Goal: Feedback & Contribution: Leave review/rating

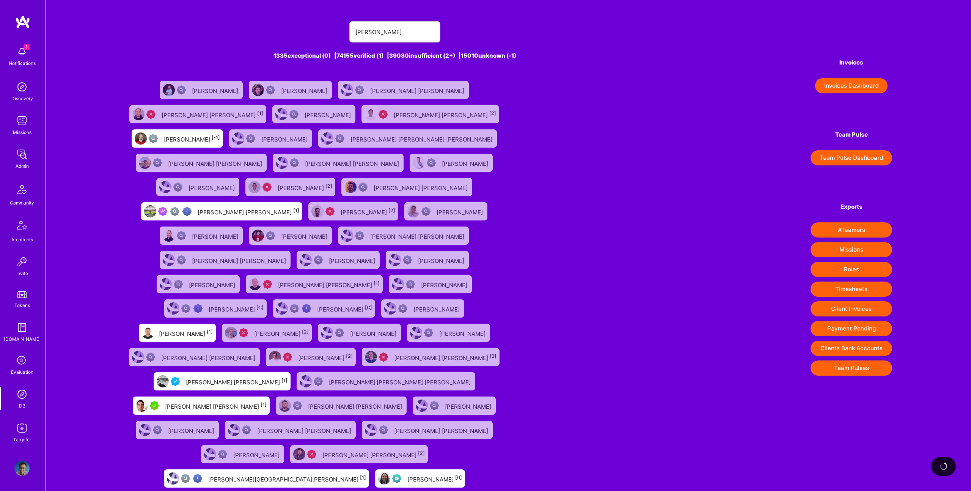
type input "[PERSON_NAME]"
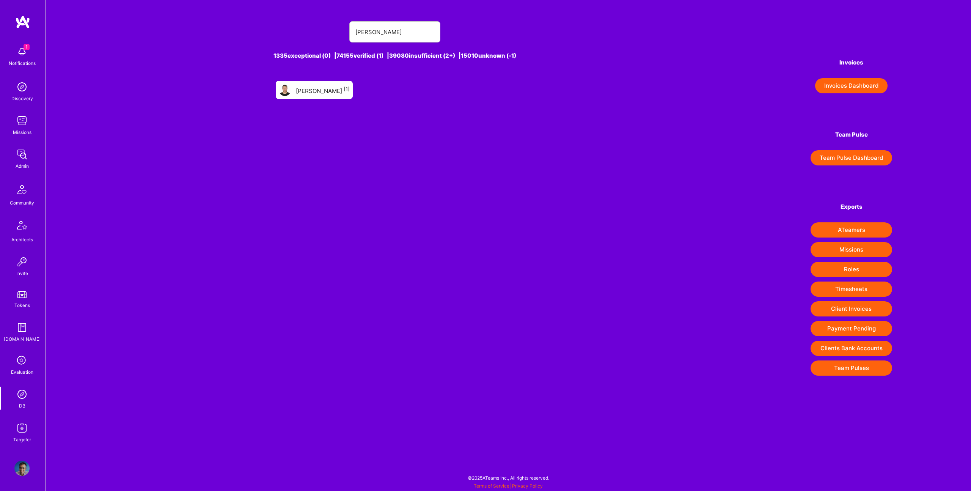
click at [306, 94] on div "Juan Vivanco [1]" at bounding box center [323, 90] width 54 height 10
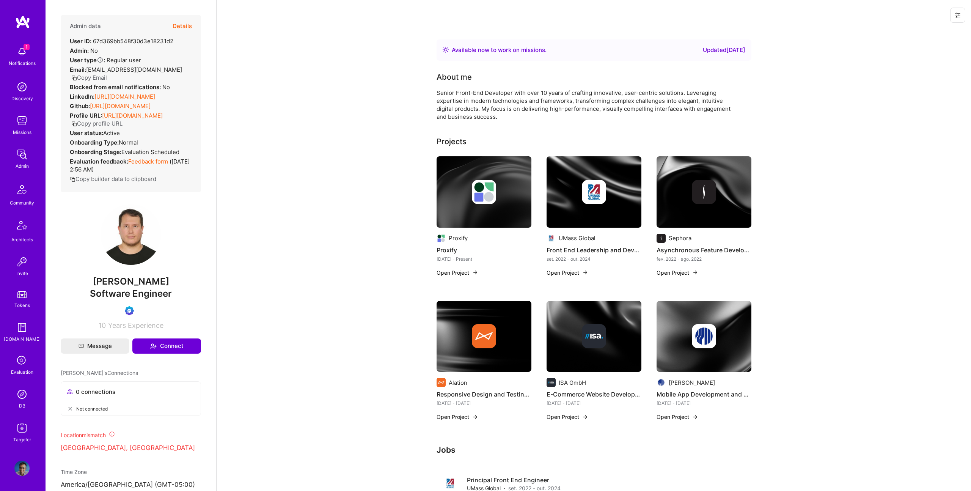
click at [180, 28] on button "Details" at bounding box center [182, 26] width 19 height 22
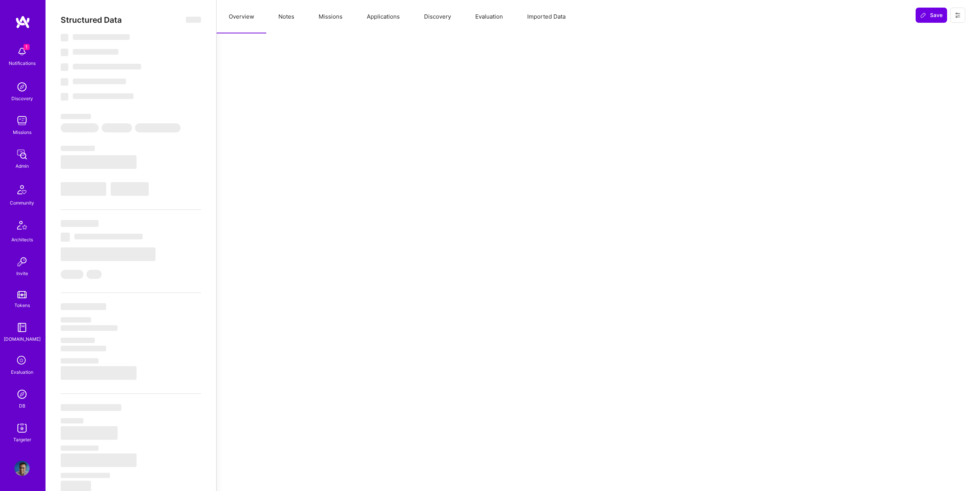
select select "Right Now"
select select "Verified"
select select "EC"
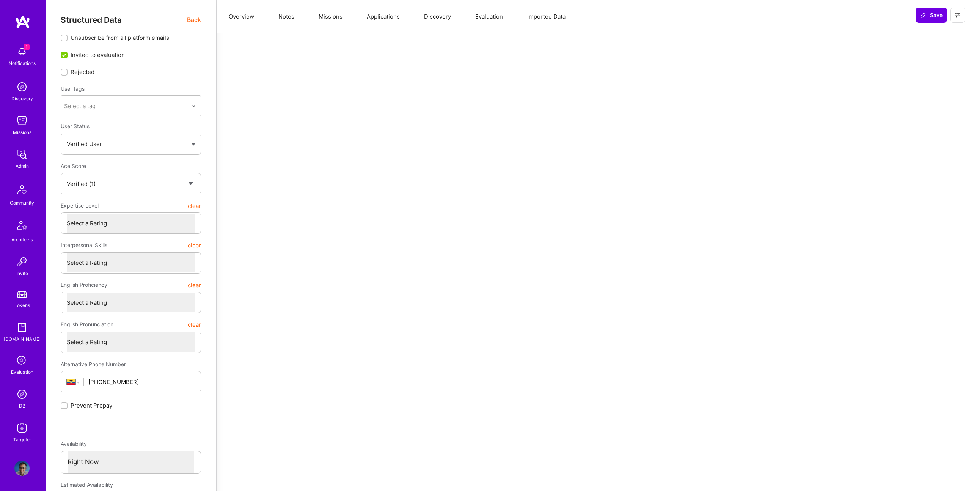
click at [504, 17] on button "Evaluation" at bounding box center [489, 16] width 52 height 33
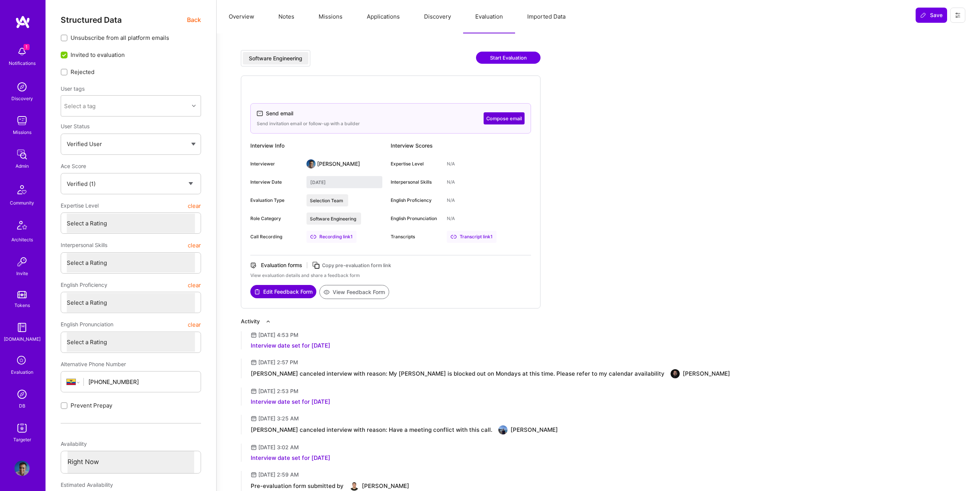
click at [486, 239] on div "Transcript link 1" at bounding box center [472, 237] width 50 height 12
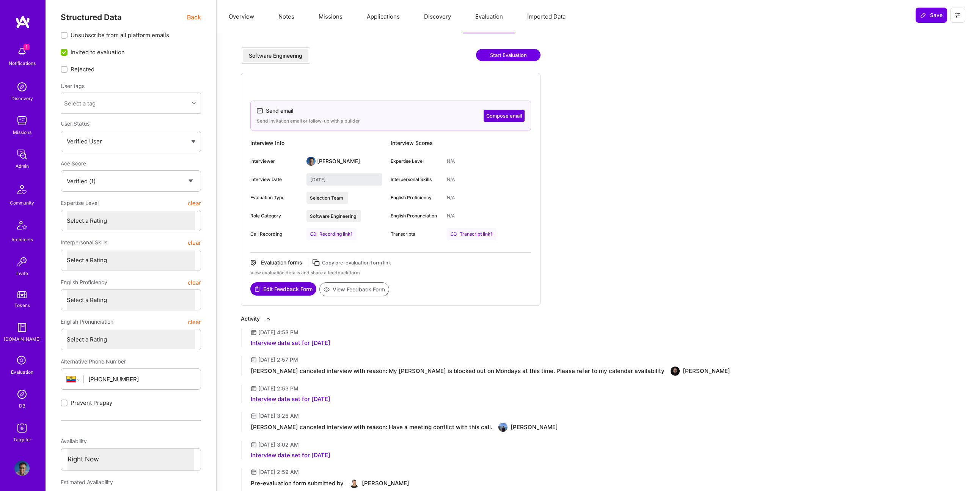
scroll to position [19, 0]
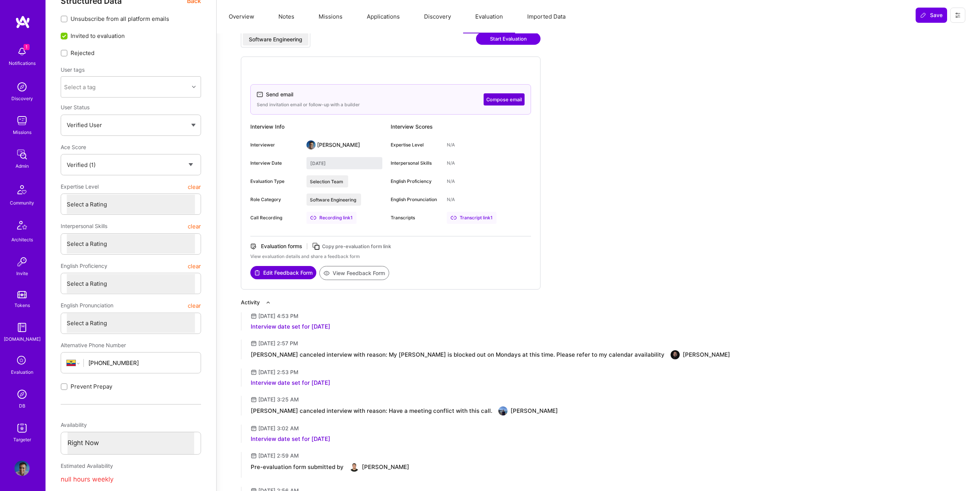
click at [303, 273] on button "Edit Feedback Form" at bounding box center [283, 272] width 66 height 13
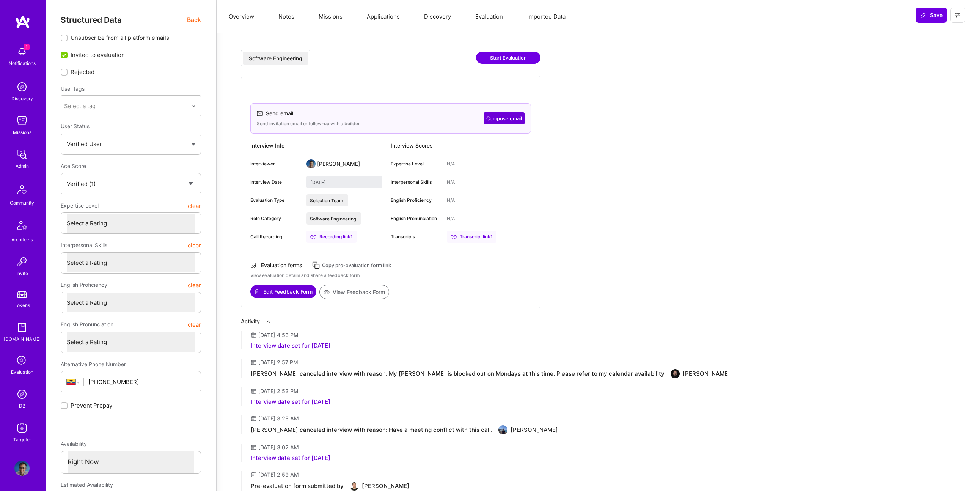
click at [191, 19] on span "Back" at bounding box center [194, 19] width 14 height 9
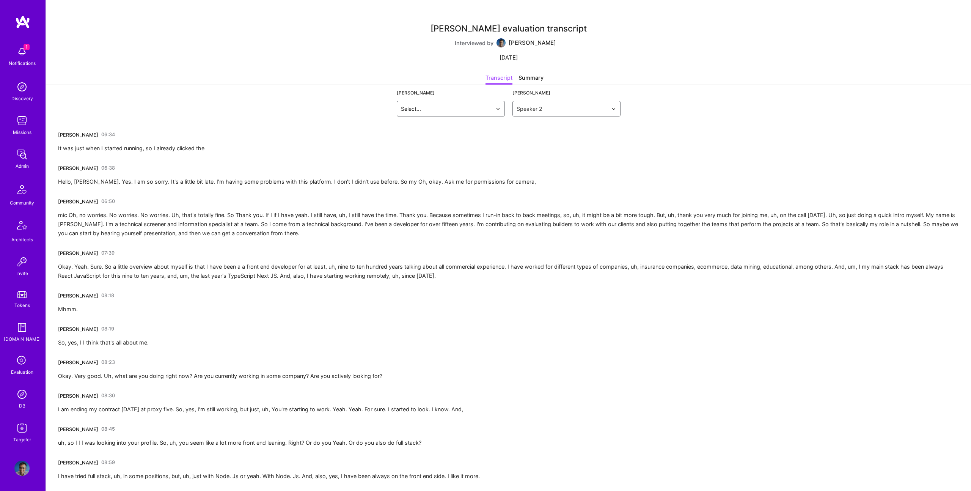
drag, startPoint x: 355, startPoint y: 164, endPoint x: 179, endPoint y: 151, distance: 176.5
click at [354, 164] on div "Juan Vivanco 06:38 Hello, Luis. Yes. I am so sorry. It's a little bit late. I'm…" at bounding box center [297, 174] width 478 height 24
click at [166, 149] on div "It was just when I started running, so I already clicked the" at bounding box center [131, 148] width 146 height 9
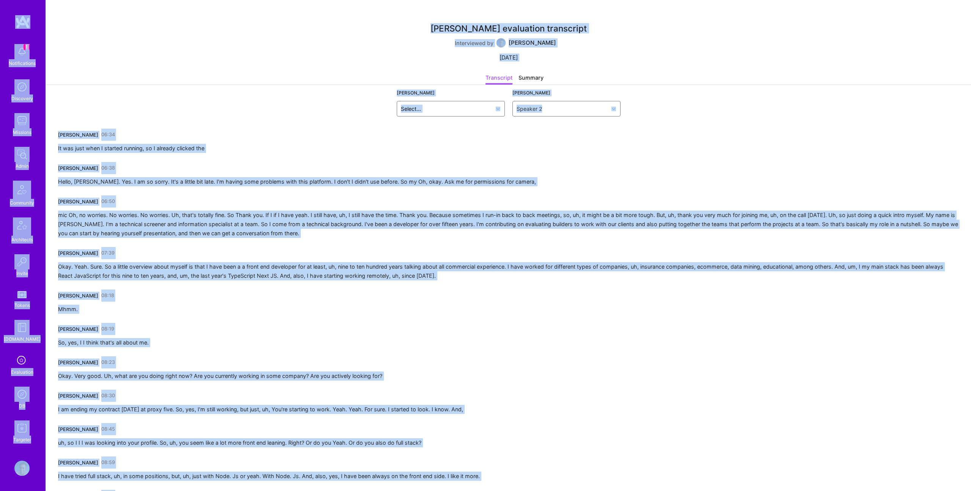
copy body "1 Notifications Discovery Missions Admin Community Architects Invite Tokens A.G…"
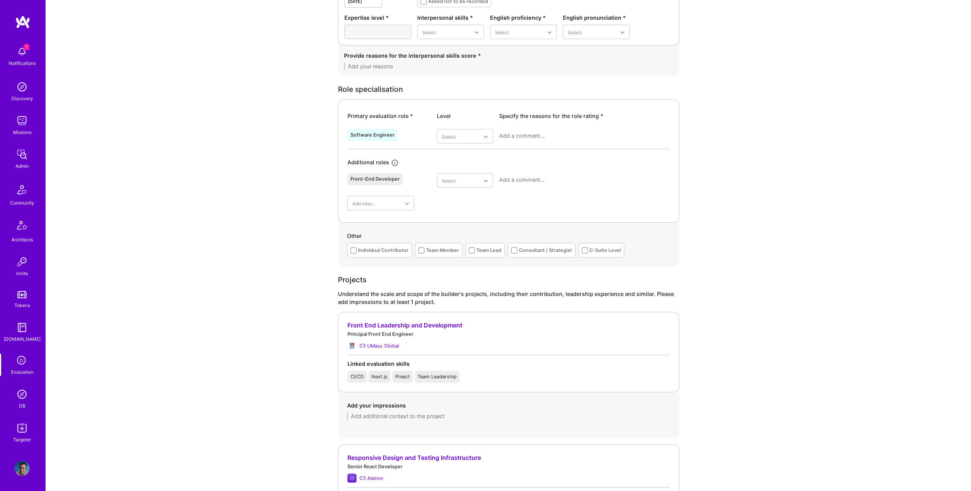
scroll to position [1074, 0]
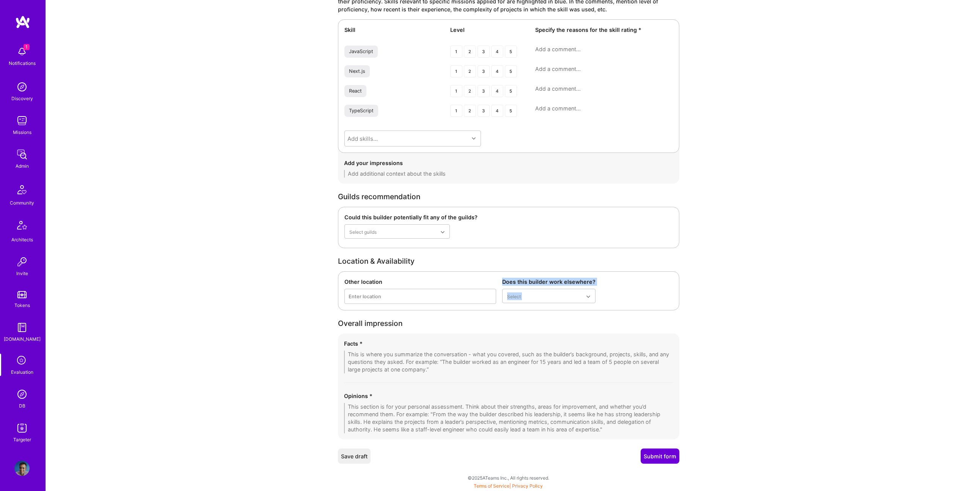
click at [481, 366] on textarea at bounding box center [508, 361] width 329 height 23
paste textarea "Juan has over 12 years of professional experience as a front-end engineer, with…"
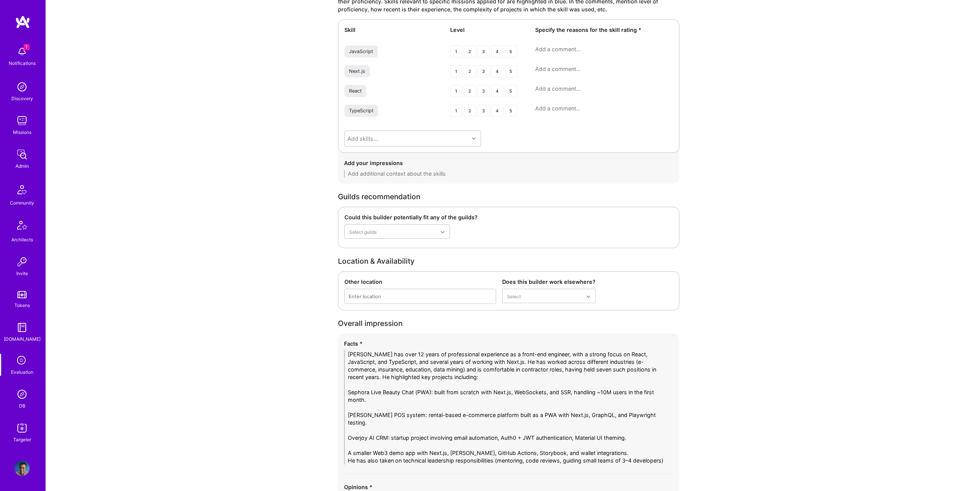
scroll to position [0, 0]
click at [359, 391] on textarea at bounding box center [508, 407] width 329 height 114
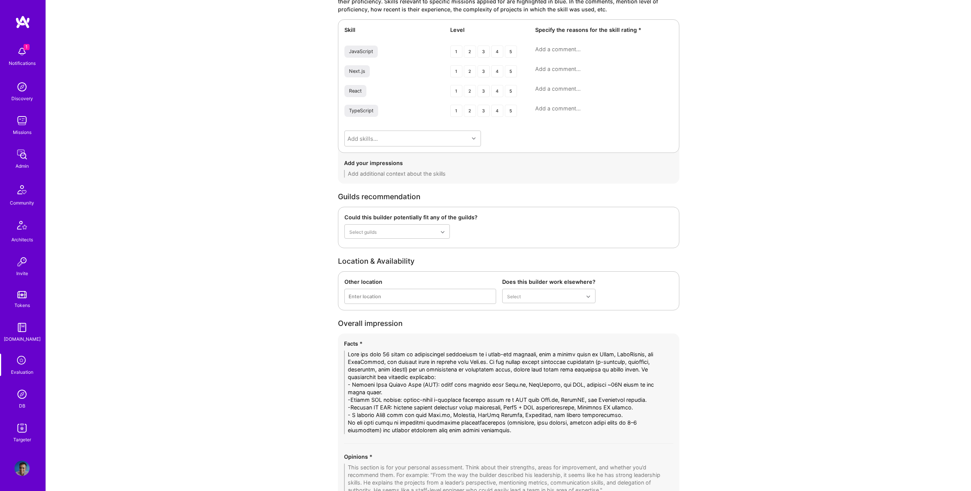
type textarea "Juan has over 12 years of professional experience as a front-end engineer, with…"
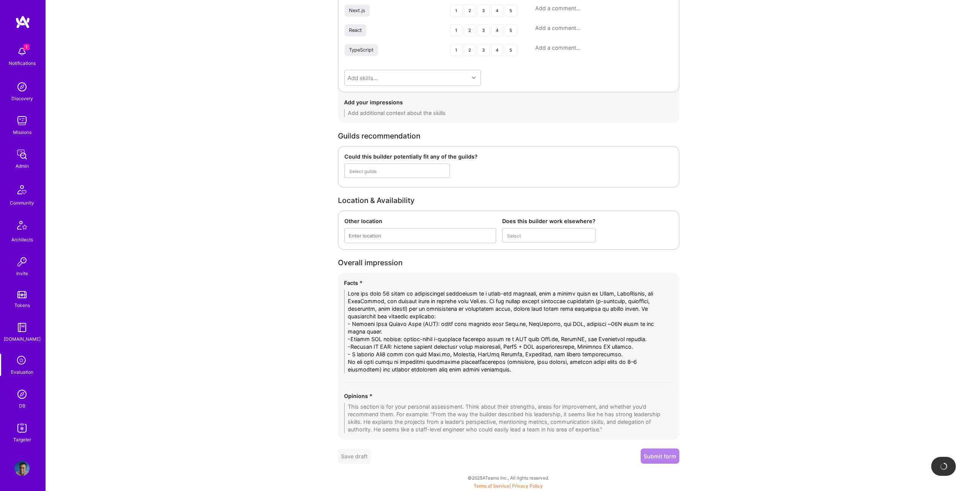
click at [443, 420] on textarea at bounding box center [508, 418] width 329 height 30
drag, startPoint x: 444, startPoint y: 416, endPoint x: 459, endPoint y: 415, distance: 14.9
click at [445, 416] on textarea at bounding box center [508, 418] width 329 height 30
paste textarea "Juan presents as a solid senior front-end engineer with consistent experience d…"
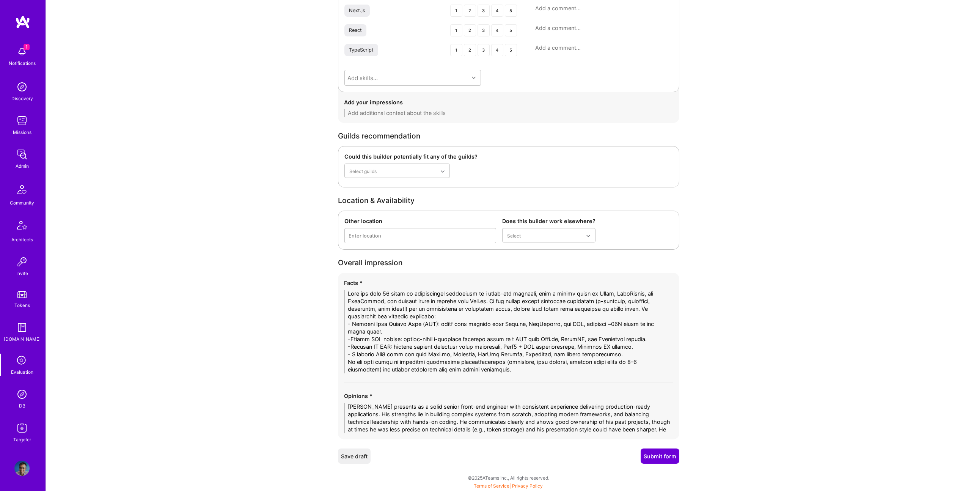
scroll to position [0, 0]
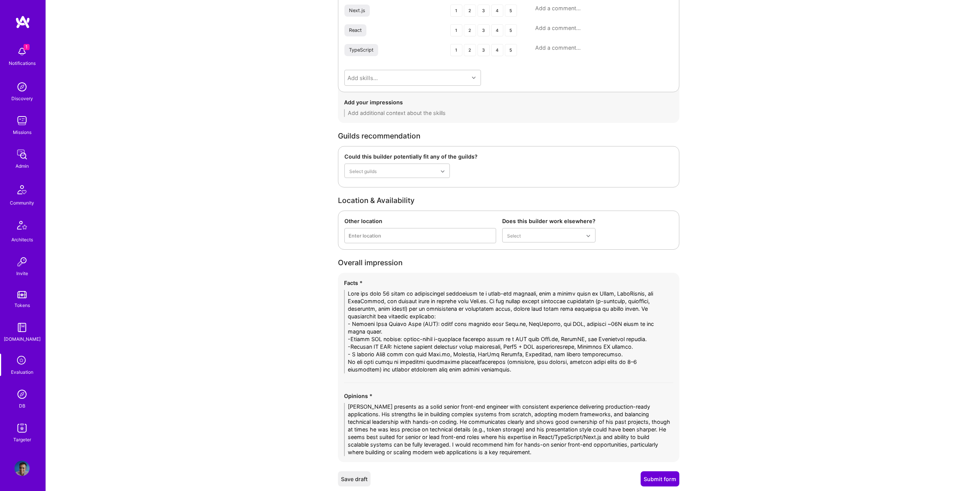
type textarea "Juan presents as a solid senior front-end engineer with consistent experience d…"
click at [448, 313] on textarea at bounding box center [508, 331] width 329 height 83
paste textarea "~12 years of front-end experience, mainly with React, JavaScript, TypeScript, a…"
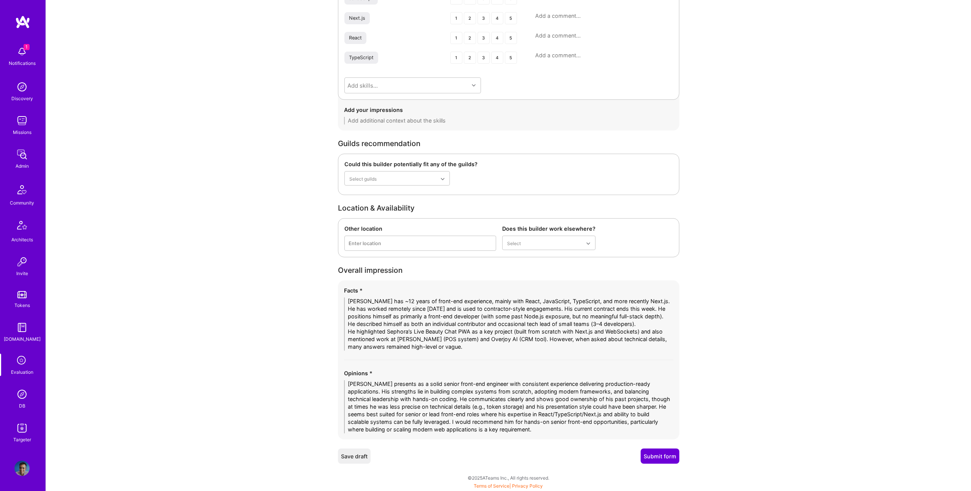
scroll to position [1125, 0]
type textarea "Juan has ~12 years of front-end experience, mainly with React, JavaScript, Type…"
click at [450, 402] on textarea "Juan presents as a solid senior front-end engineer with consistent experience d…" at bounding box center [508, 408] width 329 height 53
click at [450, 403] on textarea "Juan presents as a solid senior front-end engineer with consistent experience d…" at bounding box center [508, 408] width 329 height 53
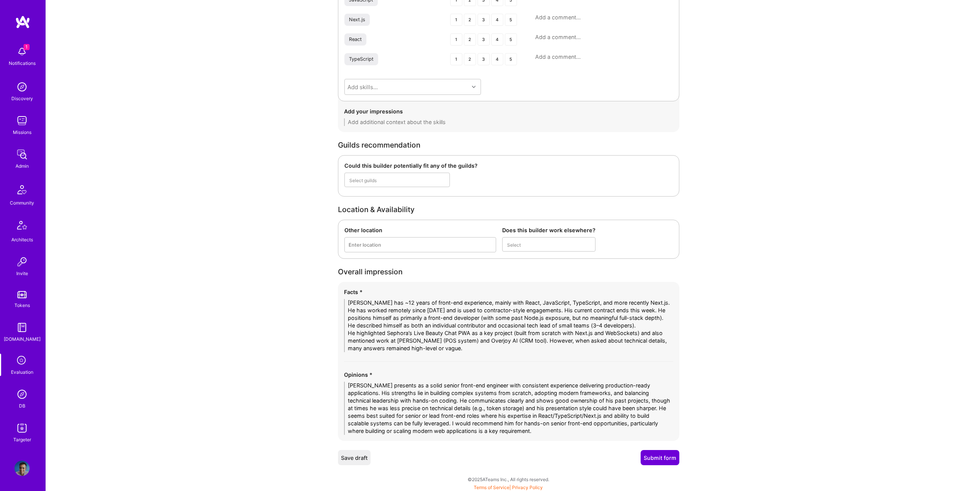
type textarea "Juan presents as a solid senior front-end engineer with consistent experience d…"
click at [450, 403] on textarea "Juan presents as a solid senior front-end engineer with consistent experience d…" at bounding box center [508, 408] width 329 height 53
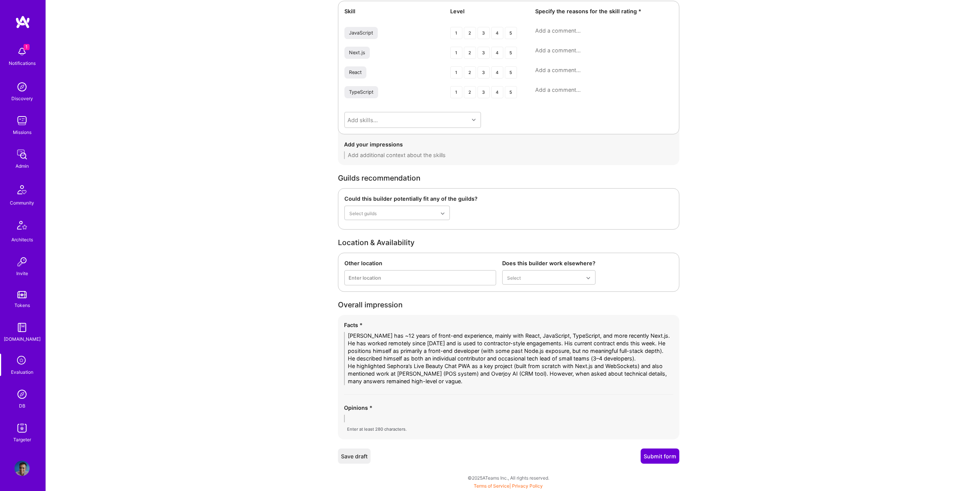
scroll to position [1092, 0]
type textarea "b"
drag, startPoint x: 422, startPoint y: 420, endPoint x: 253, endPoint y: 409, distance: 169.2
type textarea "b"
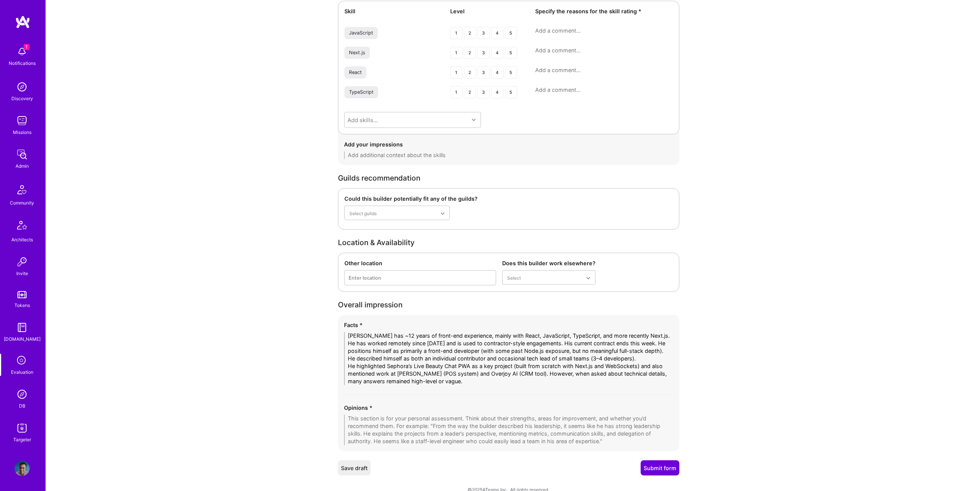
paste textarea "While Juan has long-standing experience in front-end development and exposure t…"
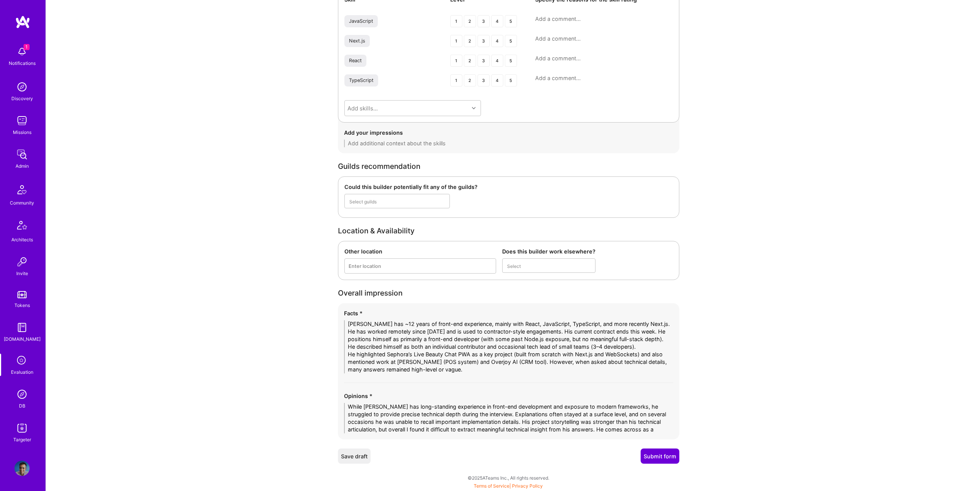
scroll to position [0, 0]
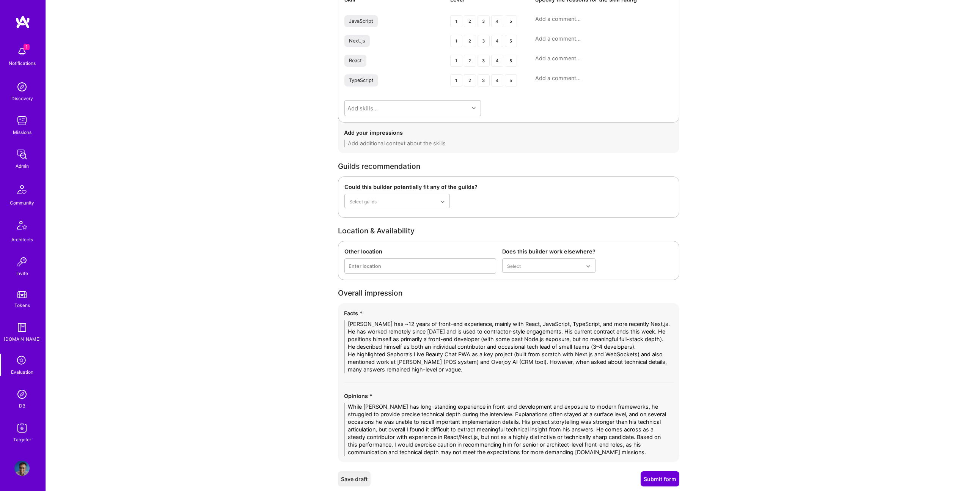
drag, startPoint x: 628, startPoint y: 449, endPoint x: 622, endPoint y: 438, distance: 13.2
click at [622, 438] on textarea "While Juan has long-standing experience in front-end development and exposure t…" at bounding box center [508, 429] width 329 height 53
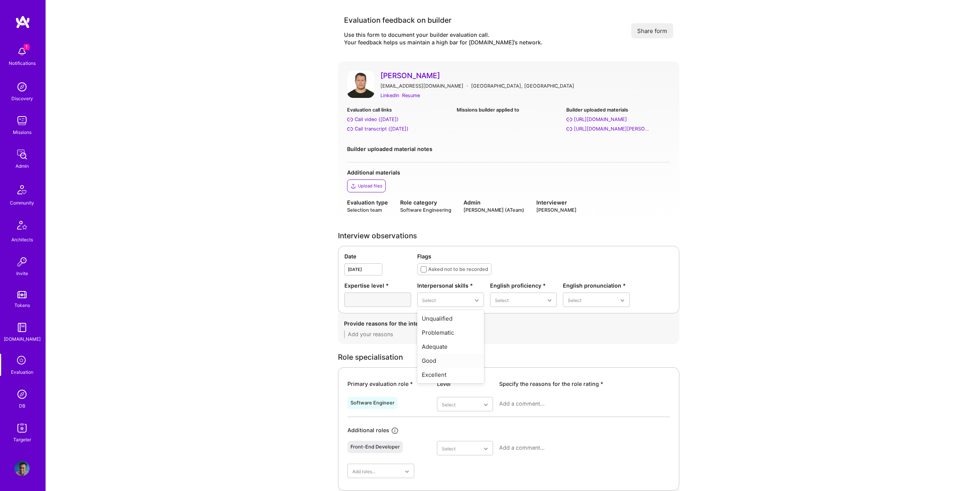
type textarea "While Juan has long-standing experience in front-end development and exposure t…"
click at [432, 360] on div "Good" at bounding box center [450, 361] width 67 height 14
drag, startPoint x: 514, startPoint y: 349, endPoint x: 591, endPoint y: 313, distance: 85.5
click at [514, 349] on div "Good" at bounding box center [523, 346] width 67 height 14
click at [590, 346] on div "Good" at bounding box center [596, 345] width 67 height 14
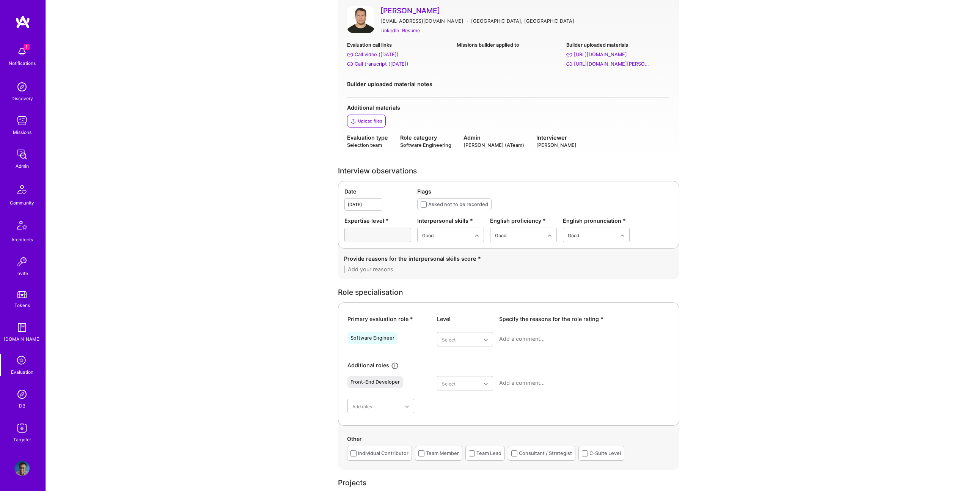
scroll to position [68, 0]
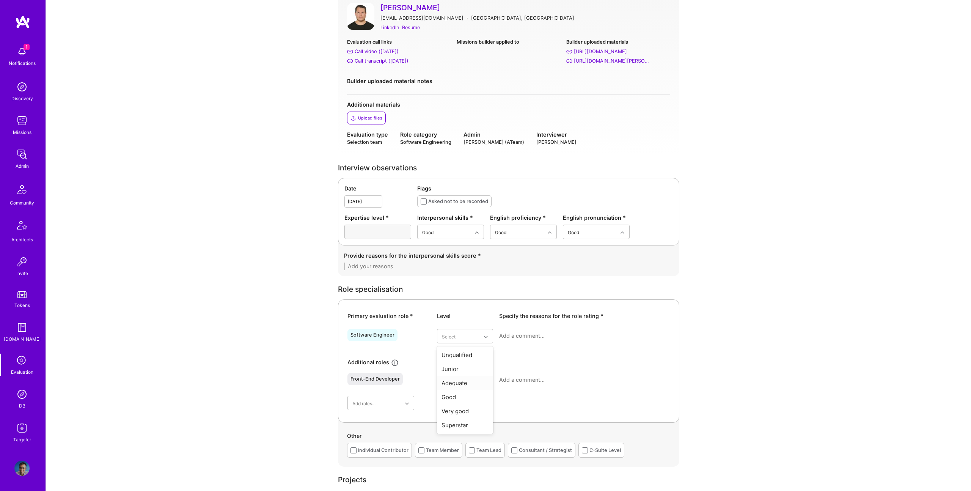
click at [460, 382] on div "Adequate" at bounding box center [465, 383] width 56 height 14
drag, startPoint x: 457, startPoint y: 429, endPoint x: 462, endPoint y: 425, distance: 6.2
click at [457, 429] on div "Adequate" at bounding box center [465, 427] width 56 height 14
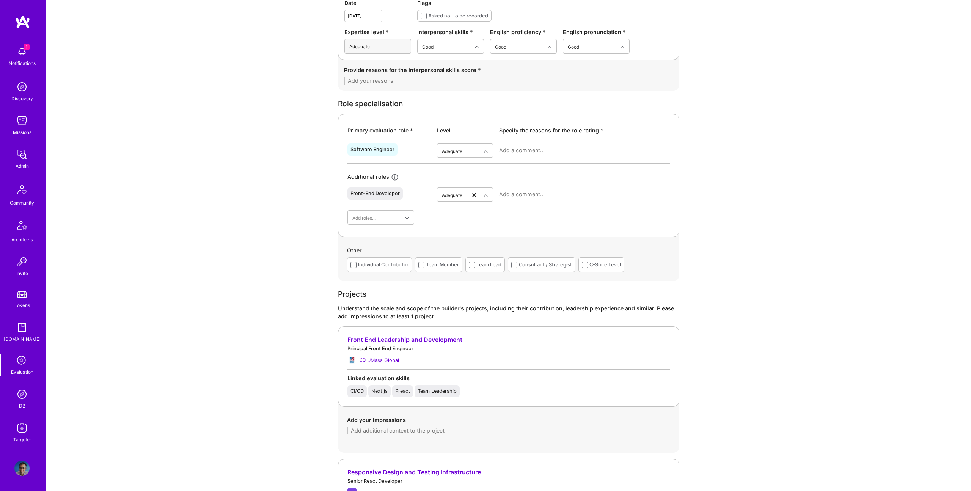
scroll to position [255, 0]
click at [377, 265] on div "Individual Contributor" at bounding box center [383, 263] width 50 height 8
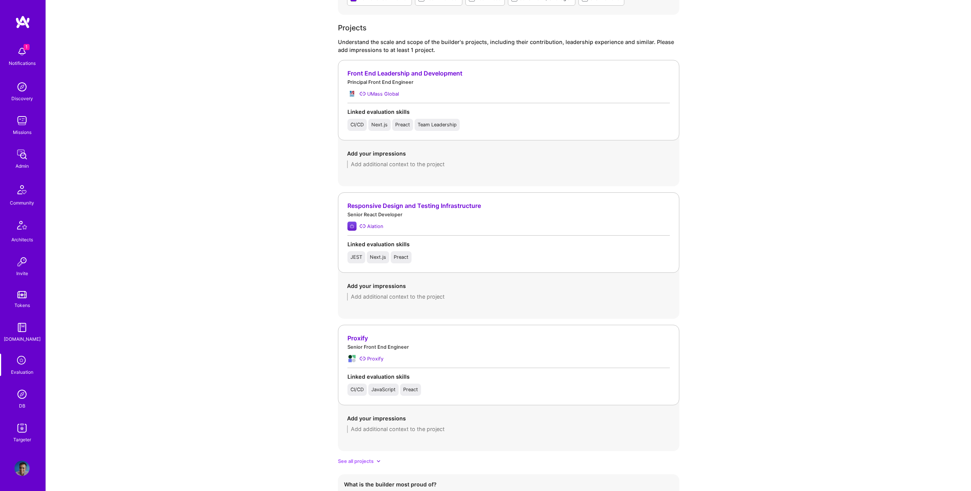
scroll to position [415, 0]
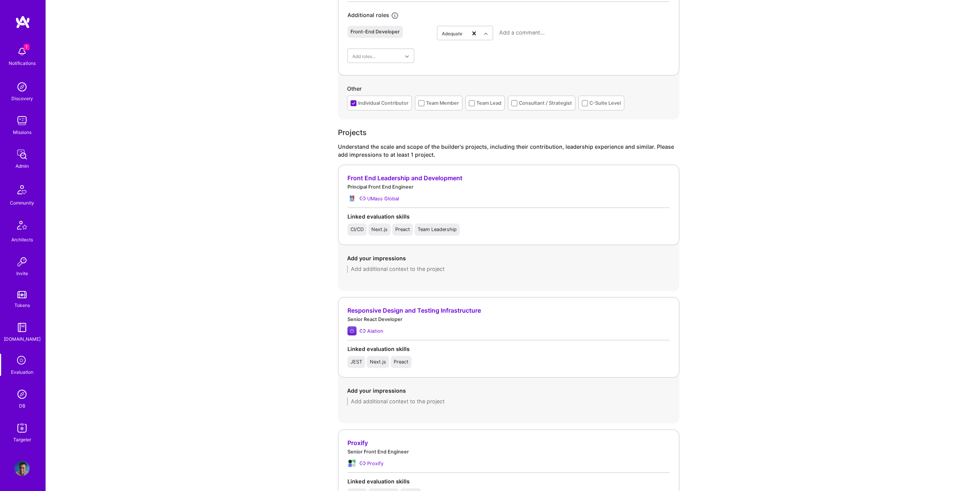
click at [420, 266] on textarea at bounding box center [508, 269] width 323 height 8
click at [427, 270] on textarea at bounding box center [508, 269] width 323 height 8
paste textarea "Juan listed this as a leadership role, but in the interview he gave little conc…"
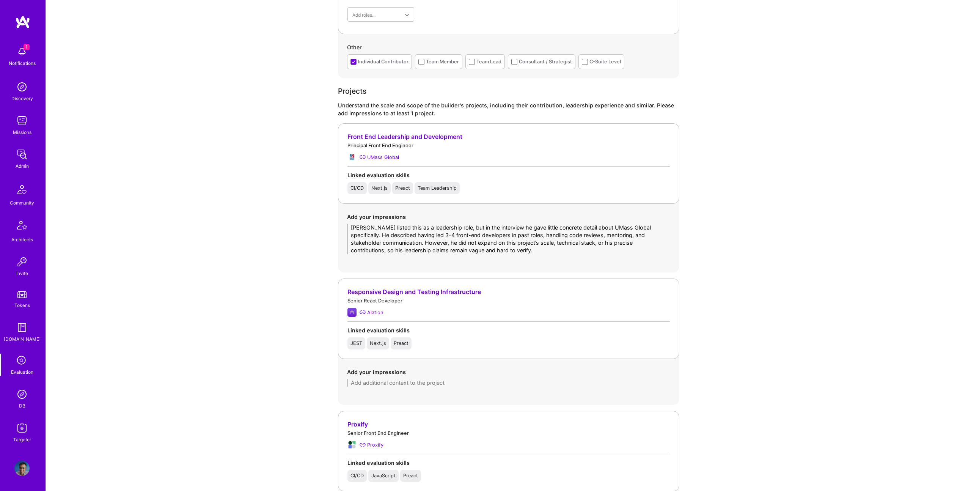
scroll to position [457, 0]
type textarea "Juan listed this as a leadership role, but in the interview he gave little conc…"
drag, startPoint x: 435, startPoint y: 372, endPoint x: 439, endPoint y: 382, distance: 9.9
click at [439, 382] on div "Add your impressions" at bounding box center [508, 377] width 323 height 19
click at [439, 387] on div "Add your impressions" at bounding box center [508, 376] width 341 height 37
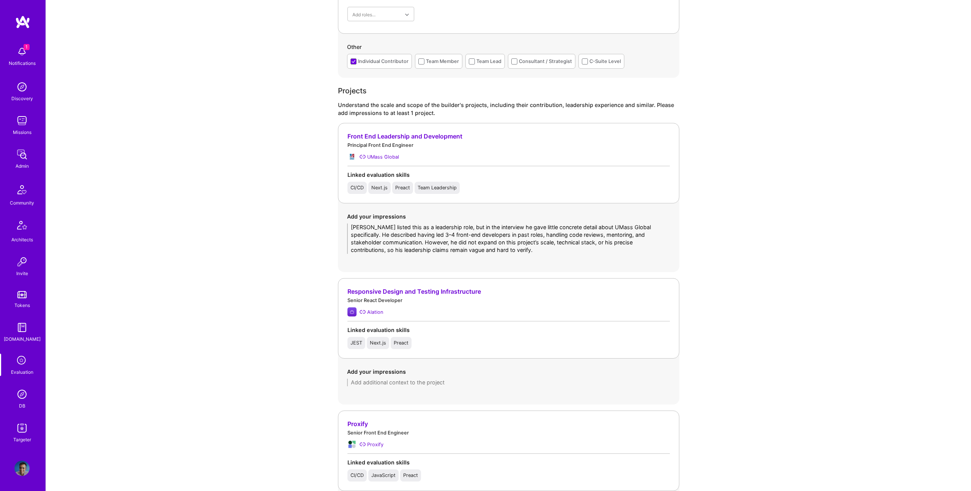
paste textarea "Again, Juan referenced React/Next.js projects in general, but gave no specific …"
type textarea "Again, Juan referenced React/Next.js projects in general, but gave no specific …"
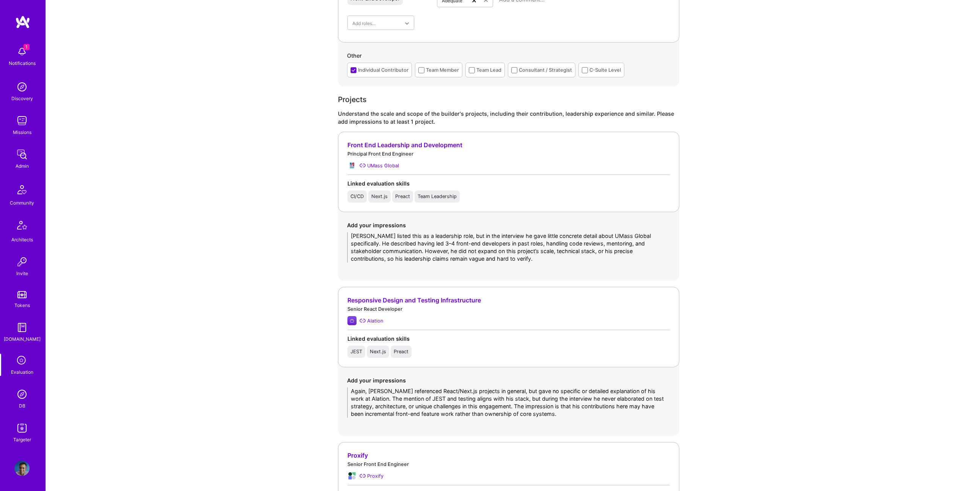
scroll to position [448, 0]
click at [551, 399] on textarea "Again, Juan referenced React/Next.js projects in general, but gave no specific …" at bounding box center [508, 402] width 323 height 30
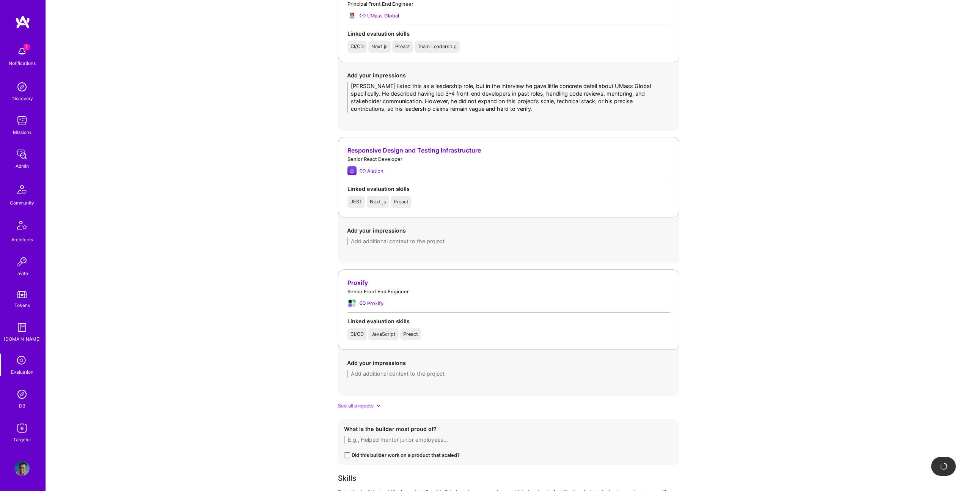
scroll to position [616, 0]
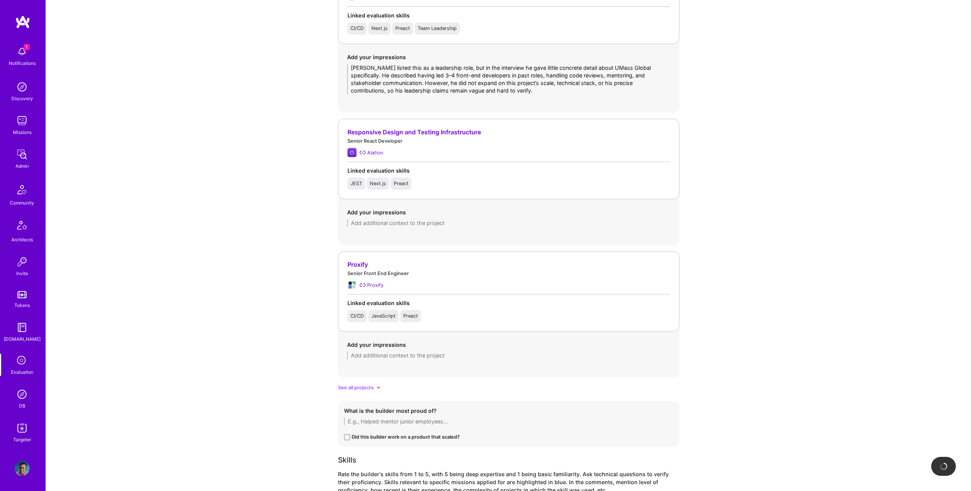
click at [409, 358] on textarea at bounding box center [508, 356] width 323 height 8
paste textarea "Juan confirmed that his current contract at Proxify is ending this week. He fra…"
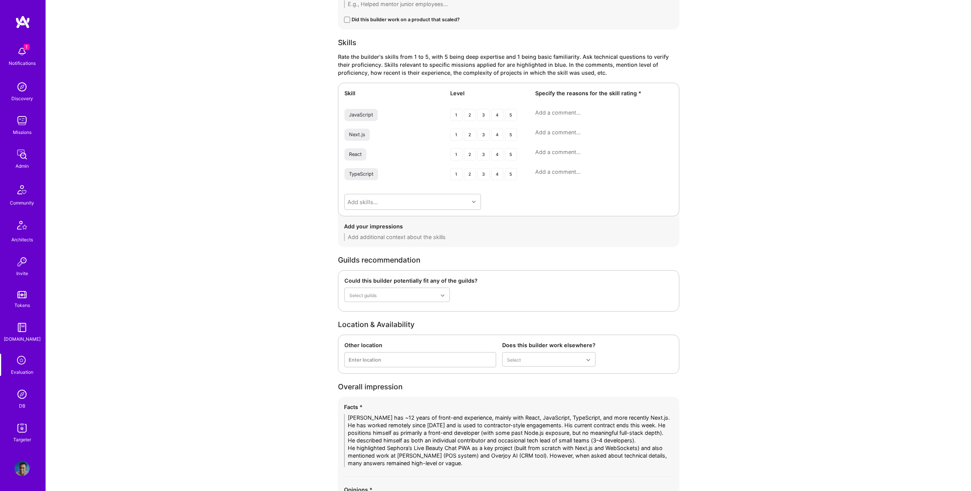
scroll to position [1157, 0]
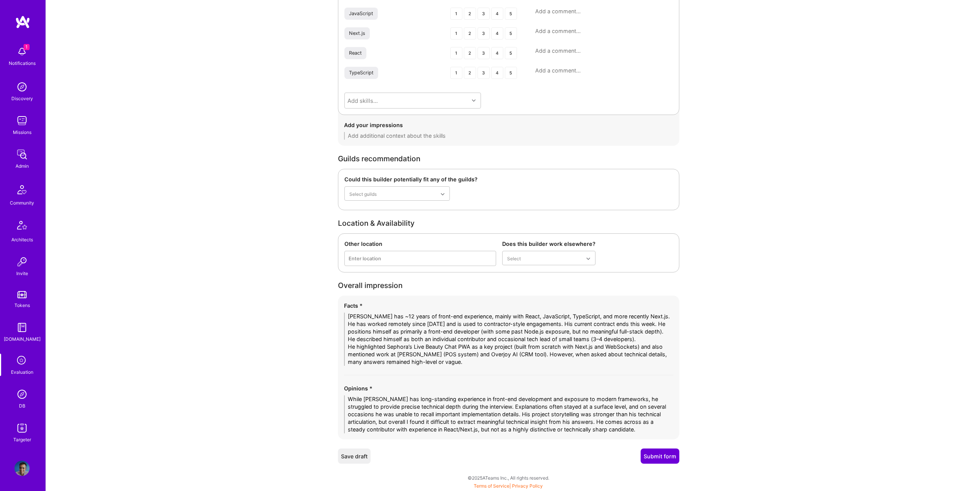
type textarea "Juan confirmed that his current contract at Proxify is ending this week. He fra…"
click at [665, 456] on button "Submit form" at bounding box center [660, 455] width 39 height 15
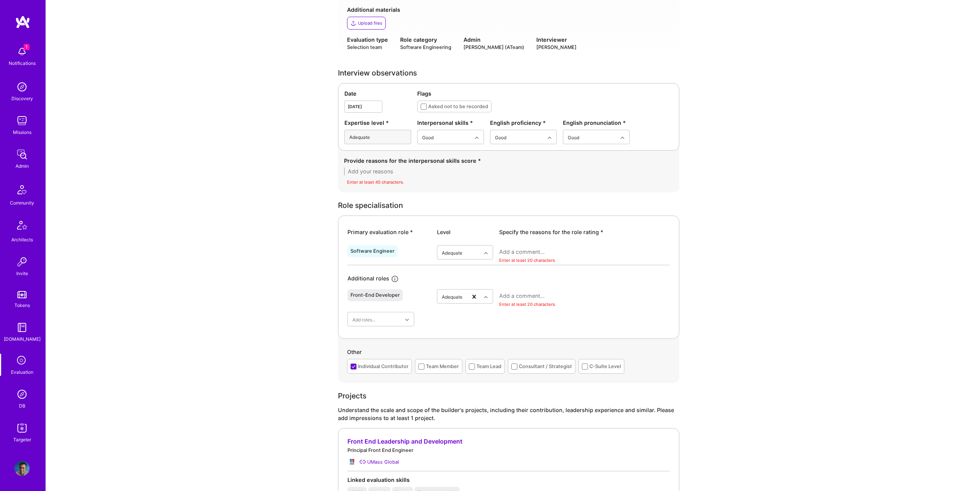
scroll to position [158, 0]
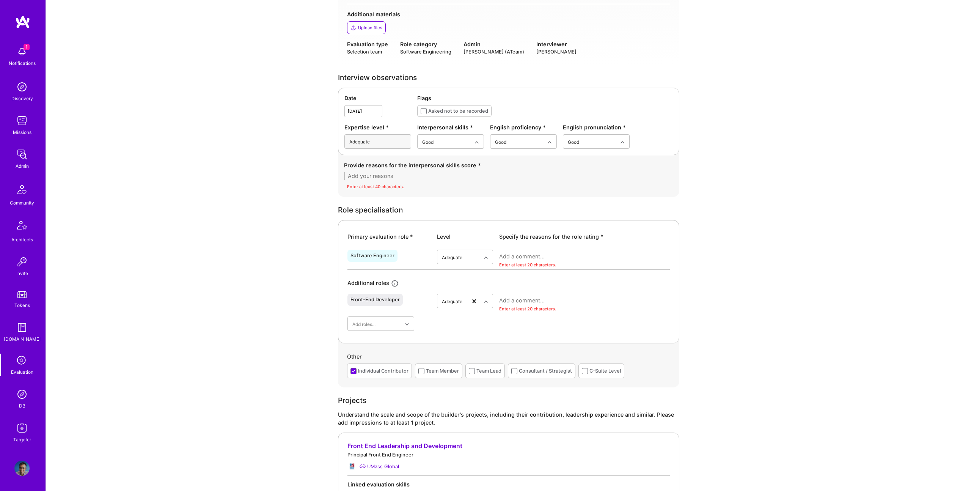
click at [391, 179] on textarea at bounding box center [508, 176] width 329 height 8
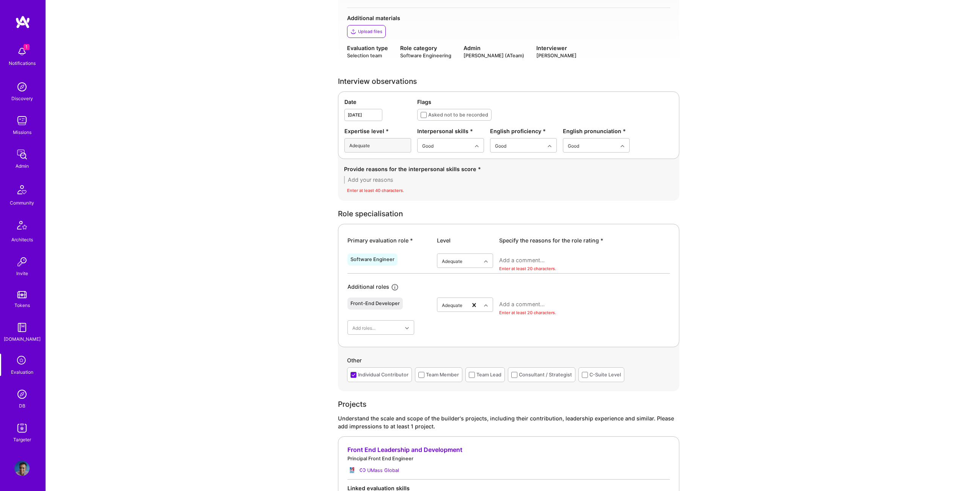
drag, startPoint x: 401, startPoint y: 188, endPoint x: 396, endPoint y: 178, distance: 11.5
click at [401, 187] on div "Enter at least 40 characters." at bounding box center [508, 191] width 329 height 8
click at [396, 178] on textarea at bounding box center [508, 180] width 329 height 8
paste textarea "Juan was polite and professional throughout the call, but his communication fel…"
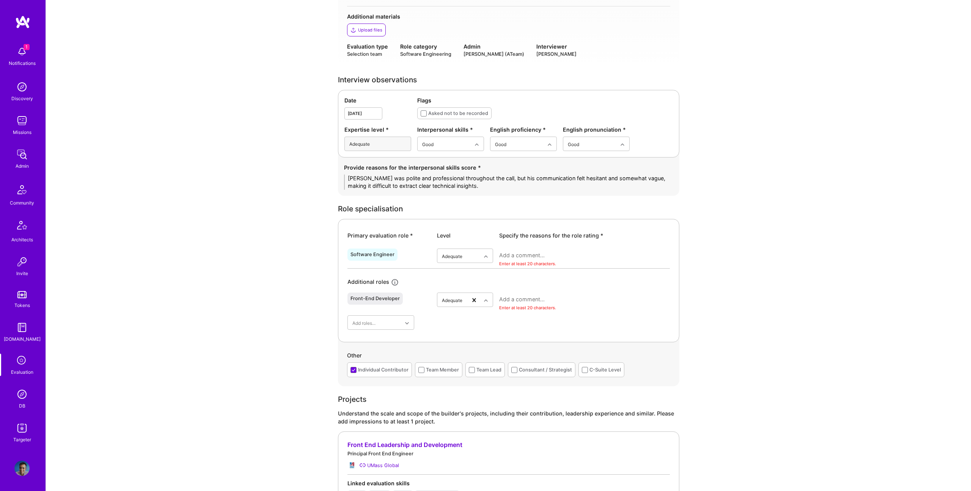
scroll to position [0, 0]
type textarea "Juan was polite and professional throughout the call, but his communication fel…"
click at [442, 190] on div "Adequate" at bounding box center [450, 191] width 67 height 14
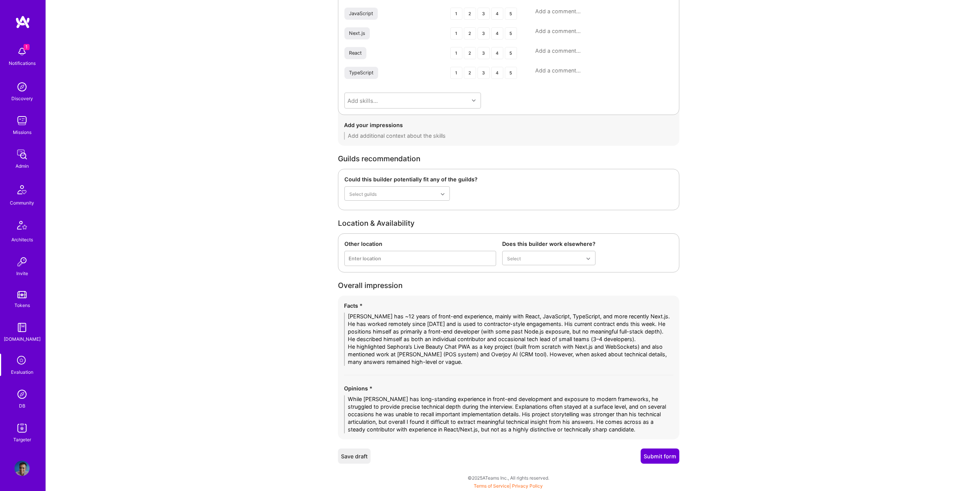
click at [664, 458] on button "Submit form" at bounding box center [660, 455] width 39 height 15
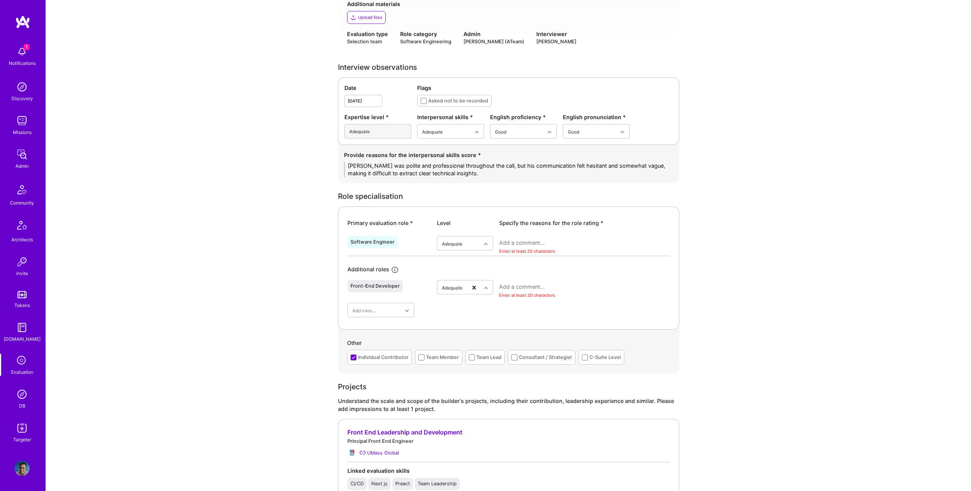
scroll to position [166, 0]
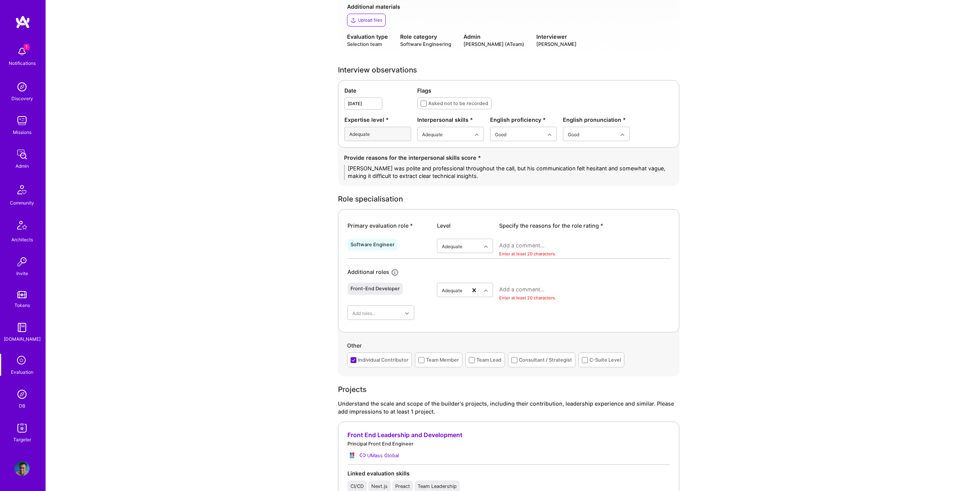
click at [532, 247] on textarea at bounding box center [584, 246] width 171 height 8
click at [552, 245] on textarea at bounding box center [584, 246] width 171 height 8
paste textarea "Juan has solid front-end experience with React/TypeScript/Next.js and has contr…"
type textarea "Juan has solid front-end experience with React/TypeScript/Next.js and has contr…"
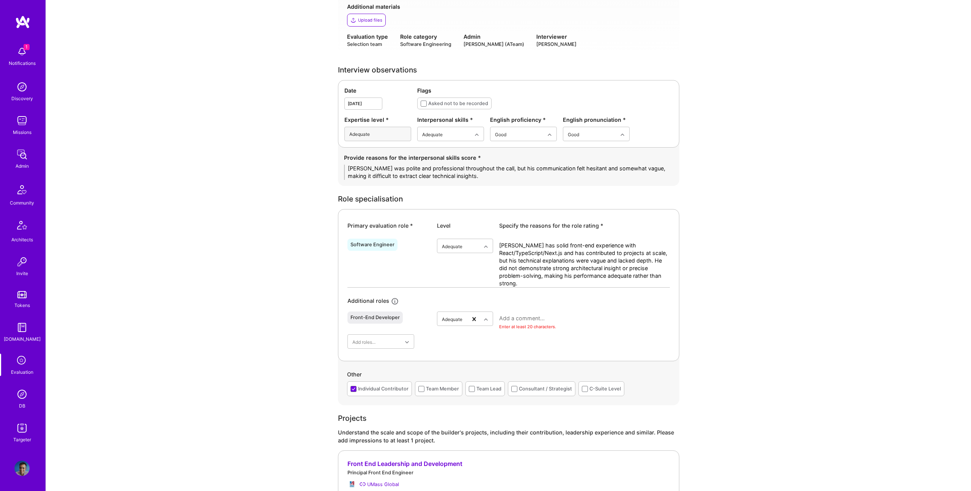
scroll to position [0, 0]
click at [559, 264] on textarea "Juan has solid front-end experience with React/TypeScript/Next.js and has contr…" at bounding box center [584, 265] width 171 height 46
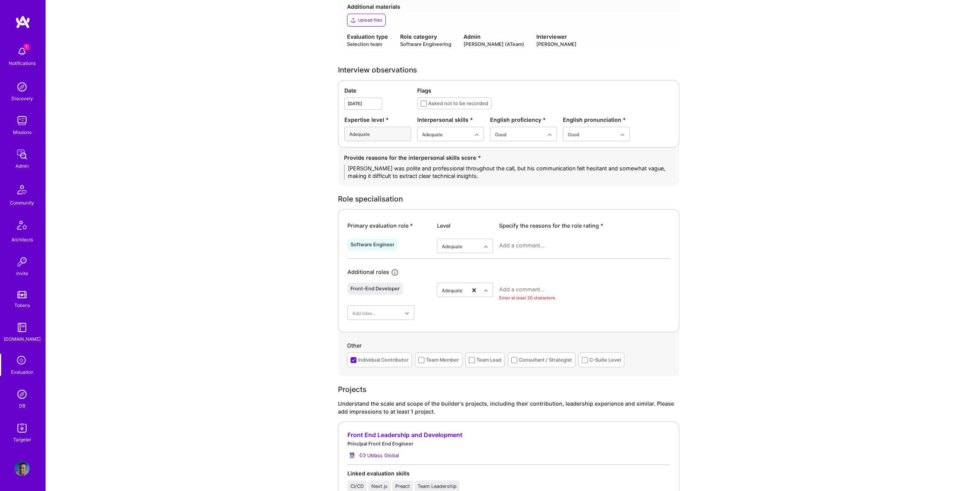
click at [517, 289] on textarea at bounding box center [584, 290] width 171 height 8
paste textarea "Juan has solid front-end experience with React/TypeScript/Next.js and has contr…"
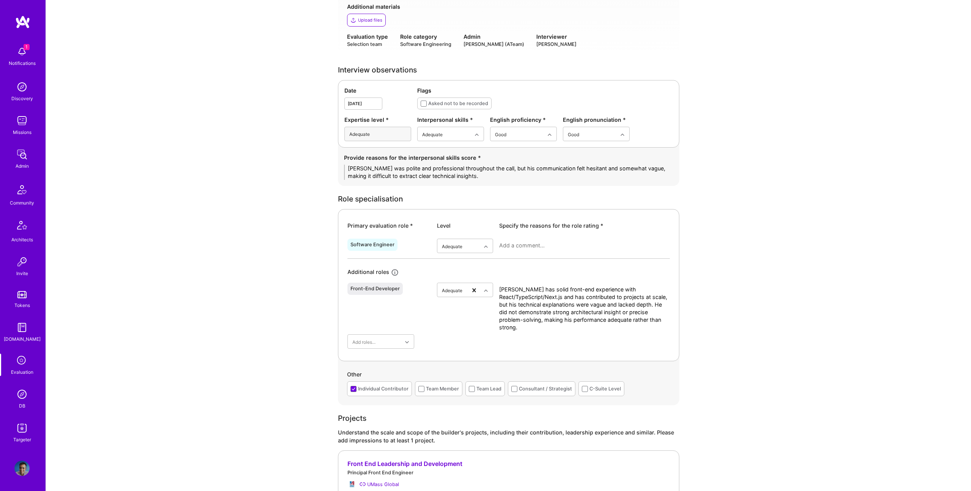
click at [559, 318] on textarea "Juan has solid front-end experience with React/TypeScript/Next.js and has contr…" at bounding box center [584, 309] width 171 height 46
paste textarea "He clearly positions himself as a senior front-end developer and has a long tra…"
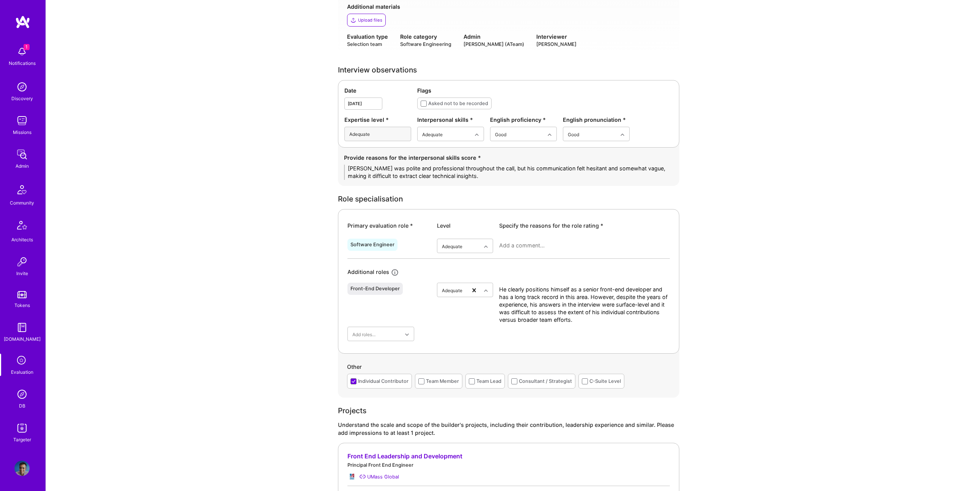
type textarea "He clearly positions himself as a senior front-end developer and has a long tra…"
click at [536, 241] on div at bounding box center [584, 249] width 171 height 20
click at [544, 244] on textarea at bounding box center [584, 246] width 171 height 8
paste textarea "Juan has solid front-end experience with React/TypeScript/Next.js and has contr…"
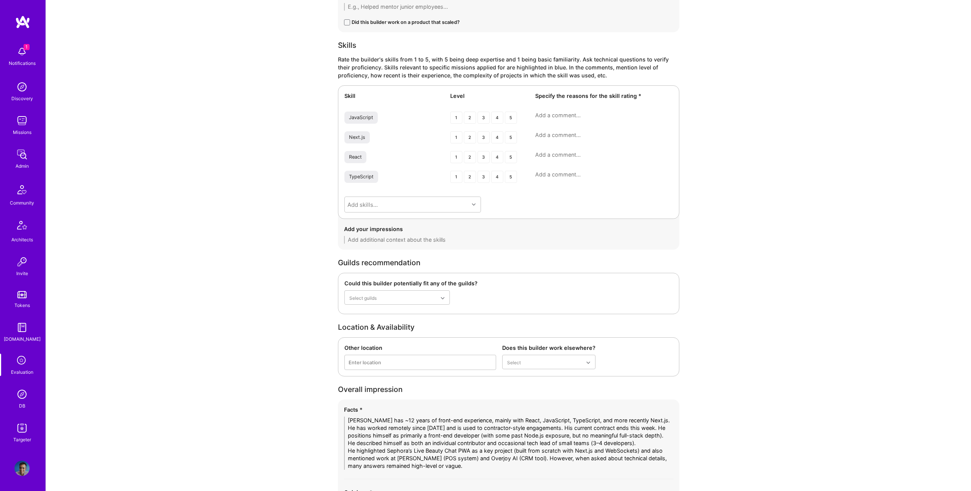
scroll to position [1215, 0]
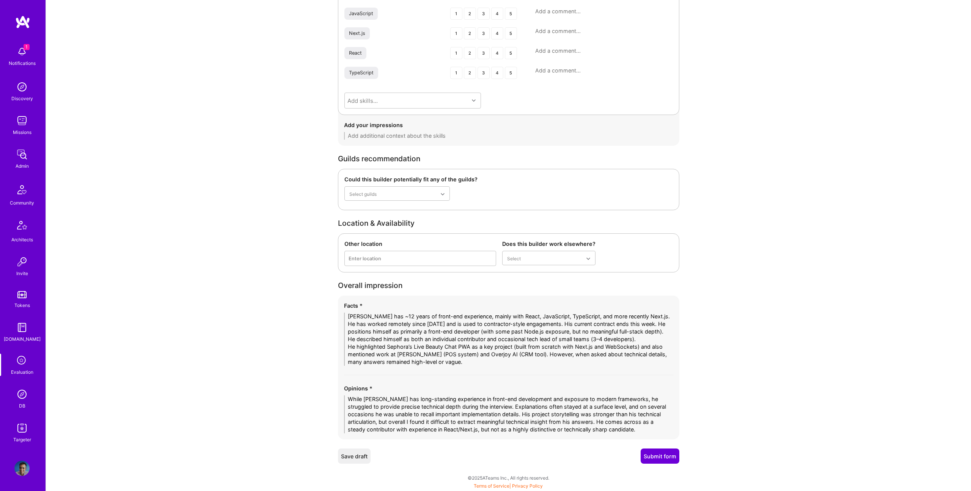
type textarea "Juan has solid front-end experience with React/TypeScript/Next.js and has contr…"
click at [662, 456] on button "Submit form" at bounding box center [660, 455] width 39 height 15
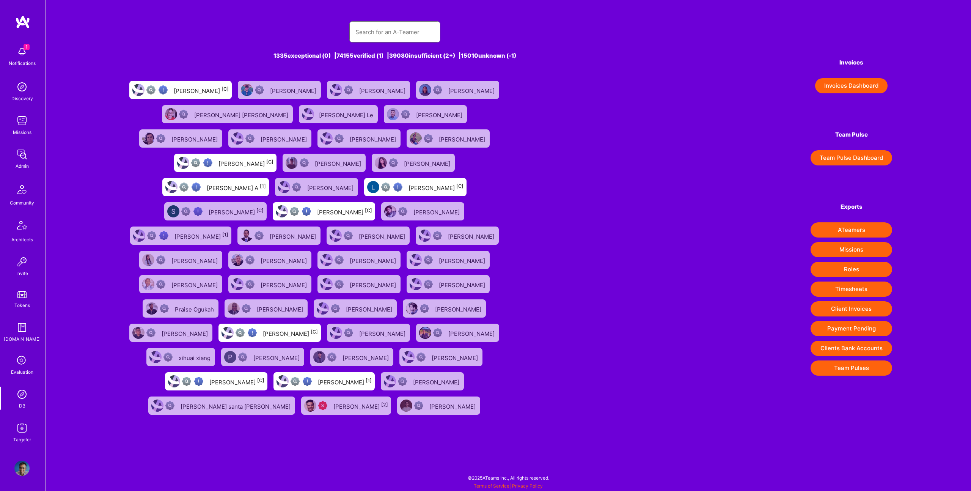
click at [399, 32] on input "text" at bounding box center [394, 31] width 79 height 19
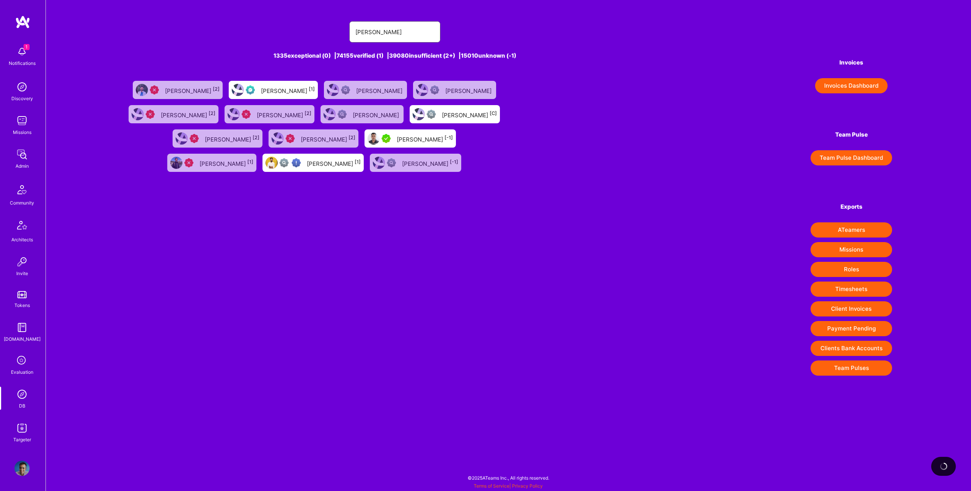
type input "[PERSON_NAME]"
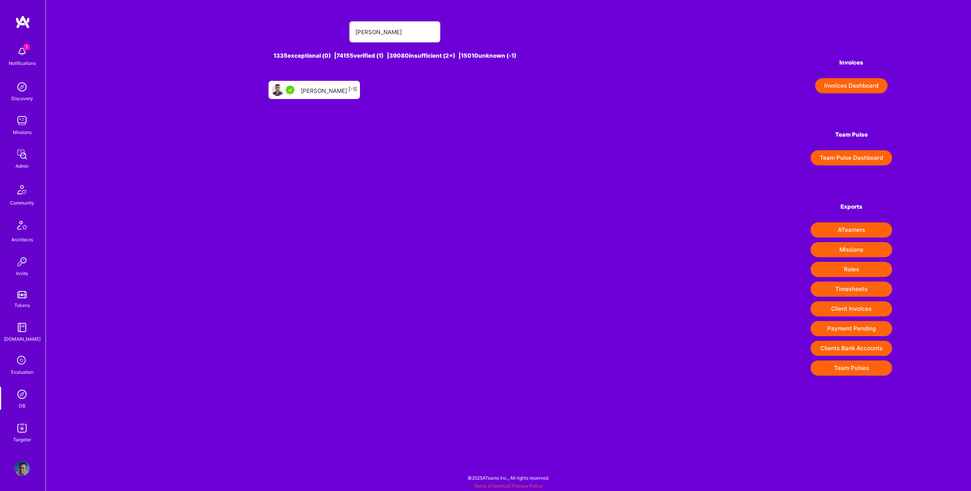
click at [313, 91] on div "[PERSON_NAME] [-1]" at bounding box center [329, 90] width 56 height 10
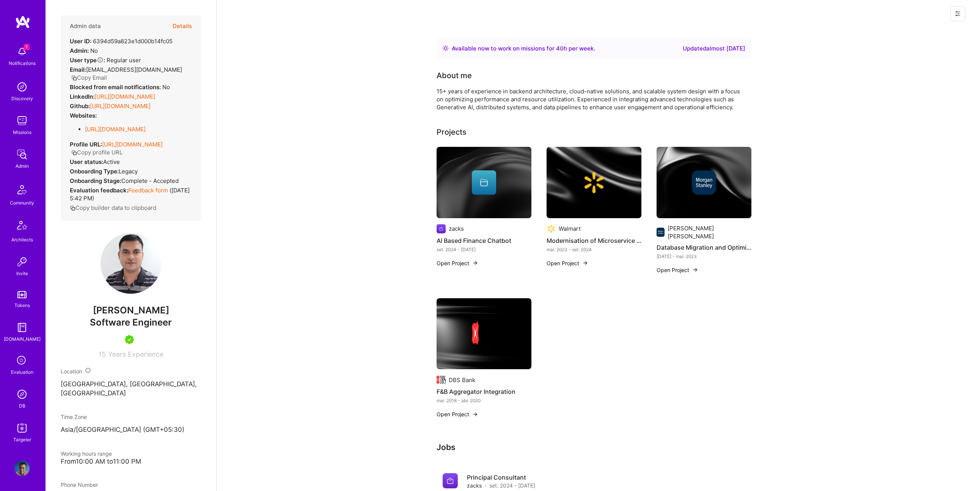
click at [185, 24] on button "Details" at bounding box center [182, 26] width 19 height 22
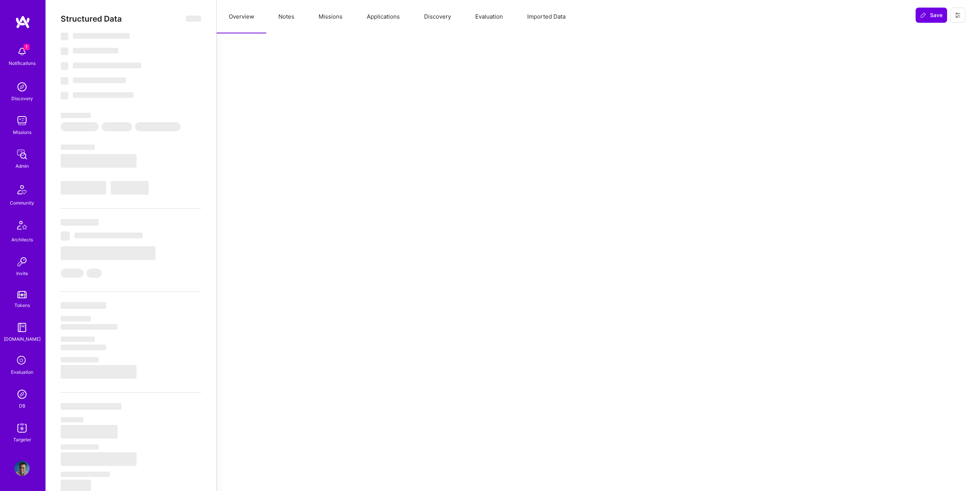
select select "Right Now"
select select "5"
select select "4"
select select "7"
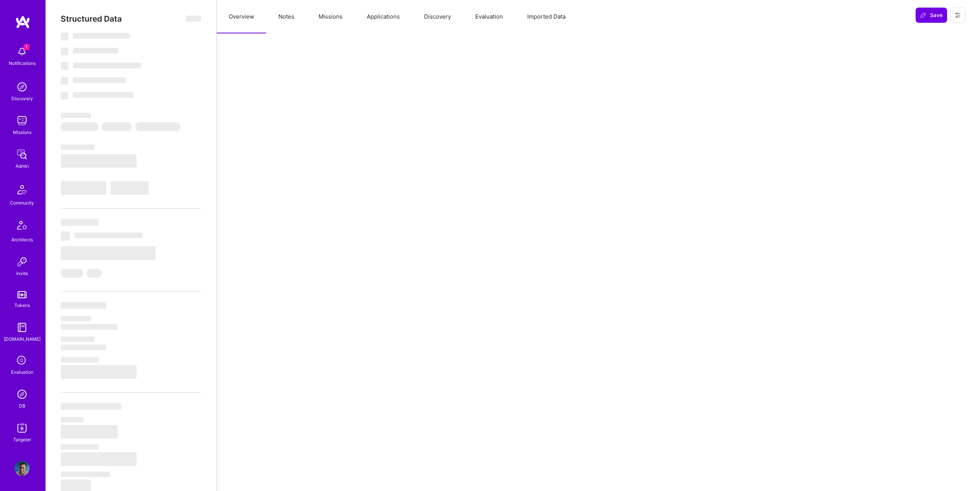
select select "IN"
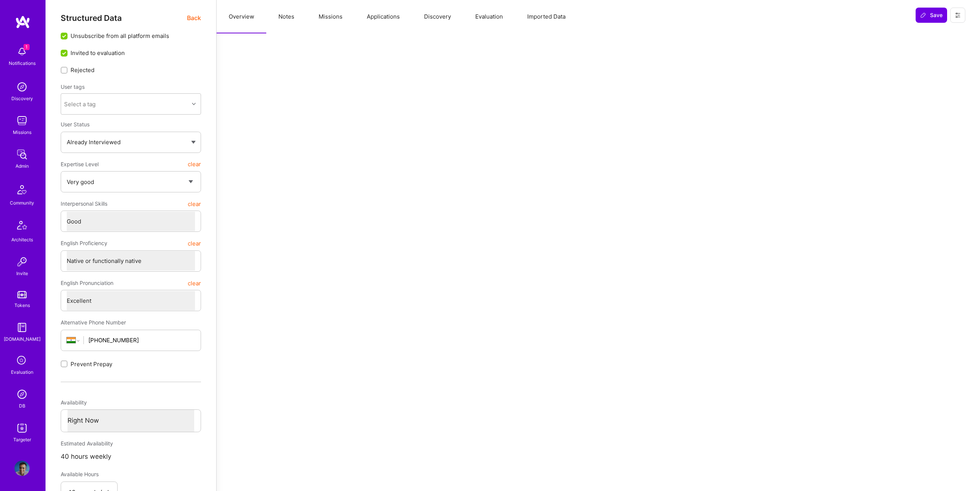
click at [493, 17] on button "Evaluation" at bounding box center [489, 16] width 52 height 33
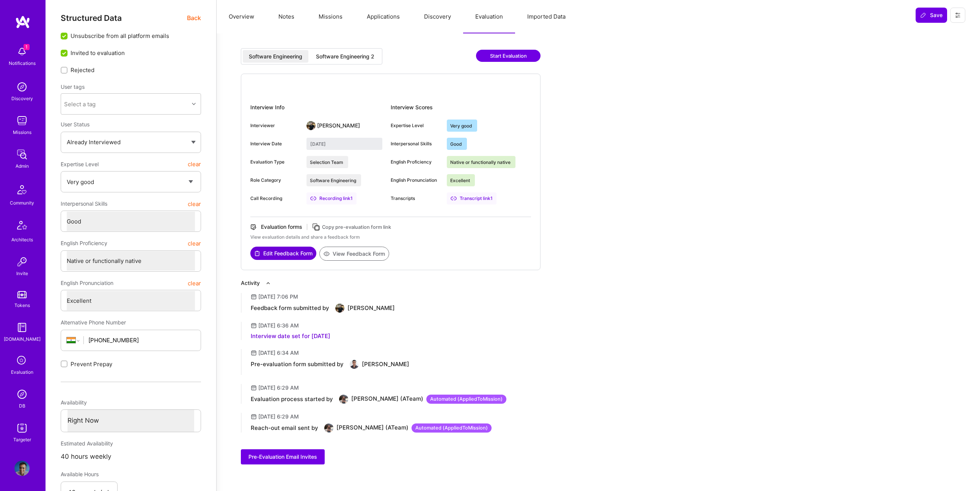
scroll to position [2, 0]
click at [356, 52] on div "Software Engineering 2" at bounding box center [345, 56] width 71 height 13
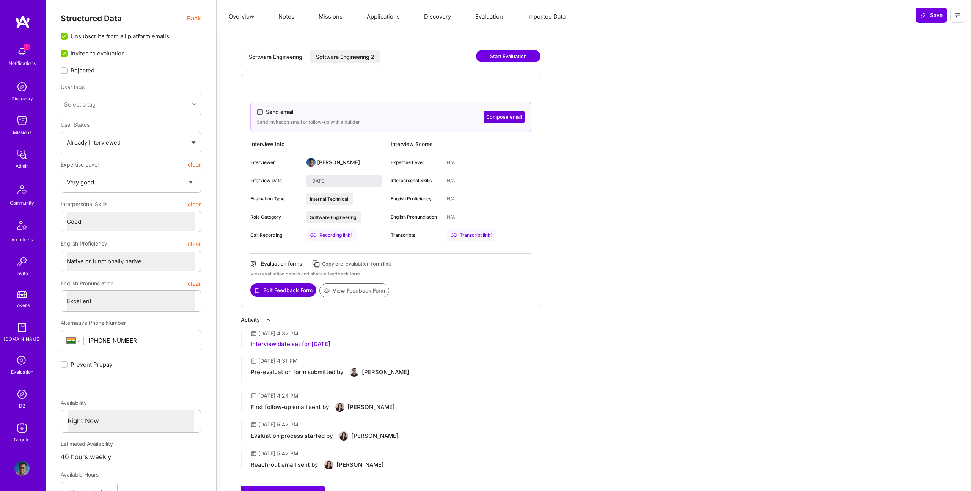
scroll to position [1, 0]
click at [285, 292] on button "Edit Feedback Form" at bounding box center [283, 290] width 66 height 13
drag, startPoint x: 350, startPoint y: 63, endPoint x: 289, endPoint y: 53, distance: 61.5
click at [350, 63] on div "Software Engineering 2" at bounding box center [345, 58] width 71 height 13
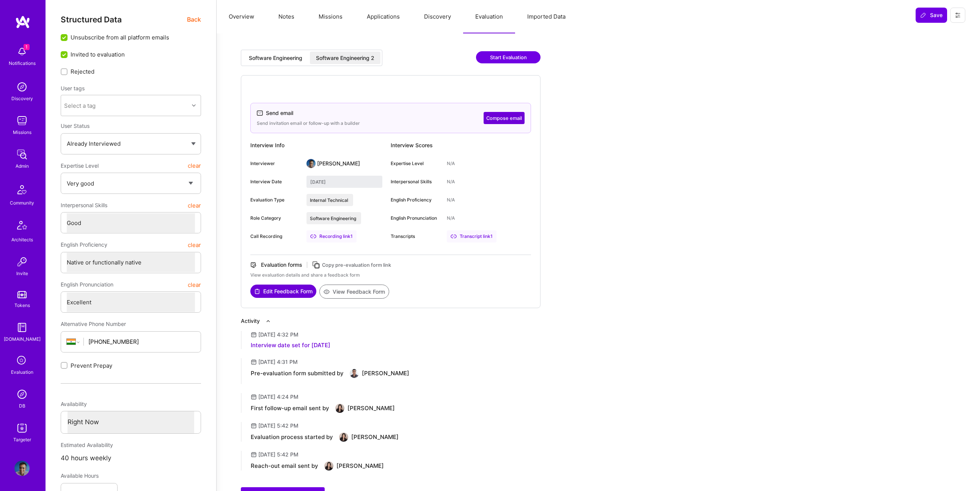
click at [289, 53] on div "Software Engineering" at bounding box center [276, 58] width 66 height 13
type input "August 12, 2025"
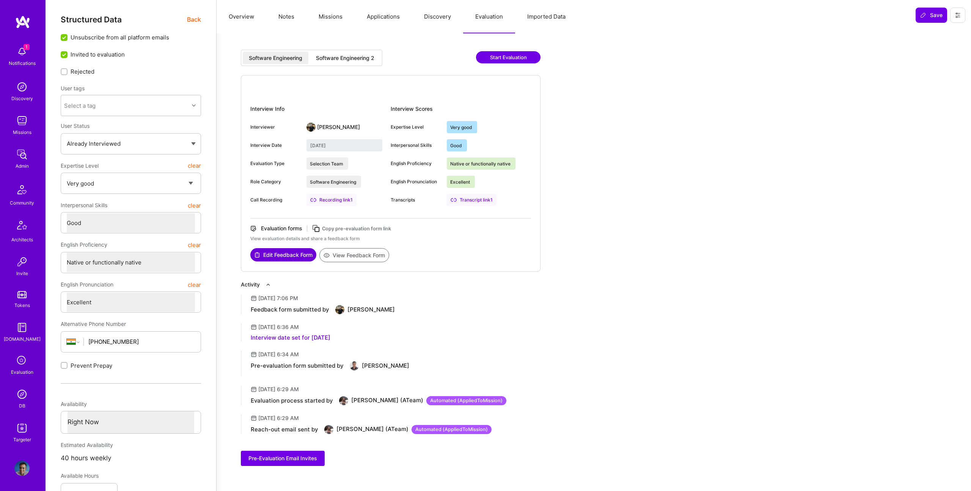
click at [363, 256] on button "View Feedback Form" at bounding box center [354, 255] width 70 height 14
click at [24, 165] on div "Admin" at bounding box center [22, 166] width 13 height 8
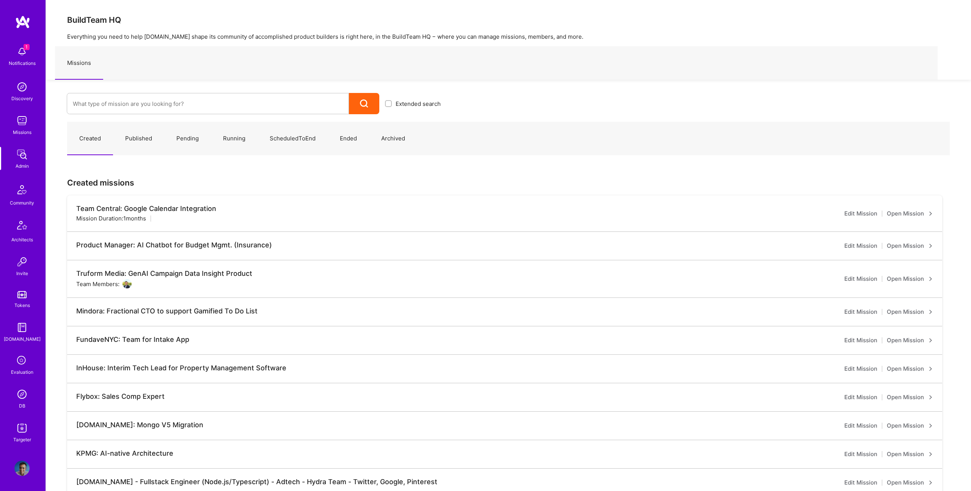
click at [21, 388] on img at bounding box center [21, 394] width 15 height 15
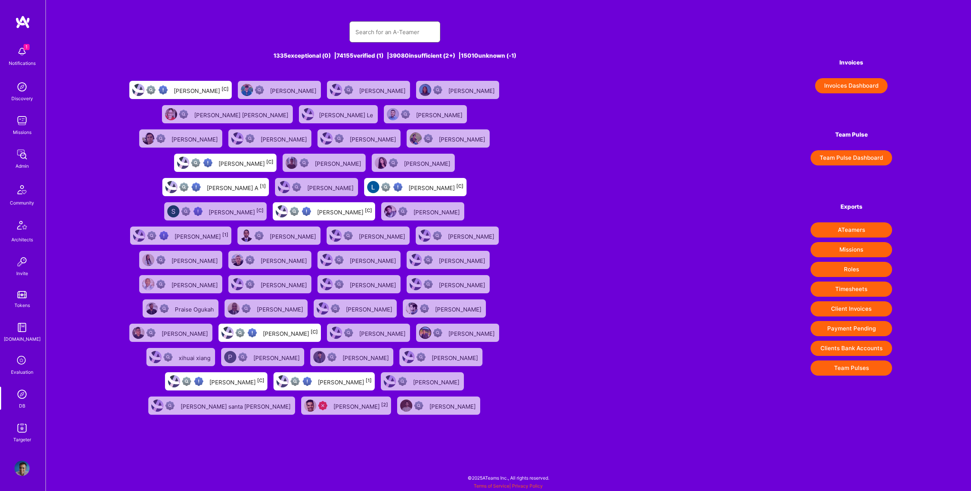
click at [402, 27] on input "text" at bounding box center [394, 31] width 79 height 19
paste input "falecomthiagopereira@gmail.com"
type input "falecomthiagopereira@gmail.com"
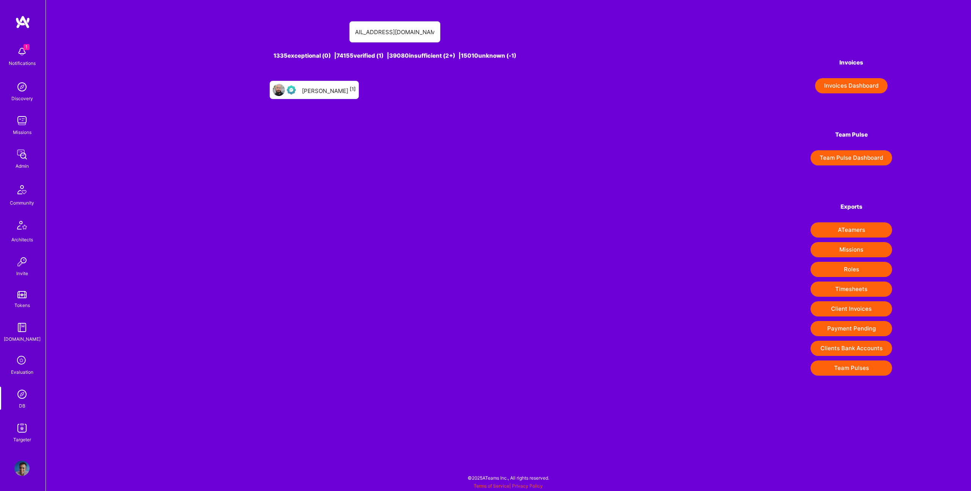
click at [313, 93] on div "Thiago Pereira [1]" at bounding box center [329, 90] width 54 height 10
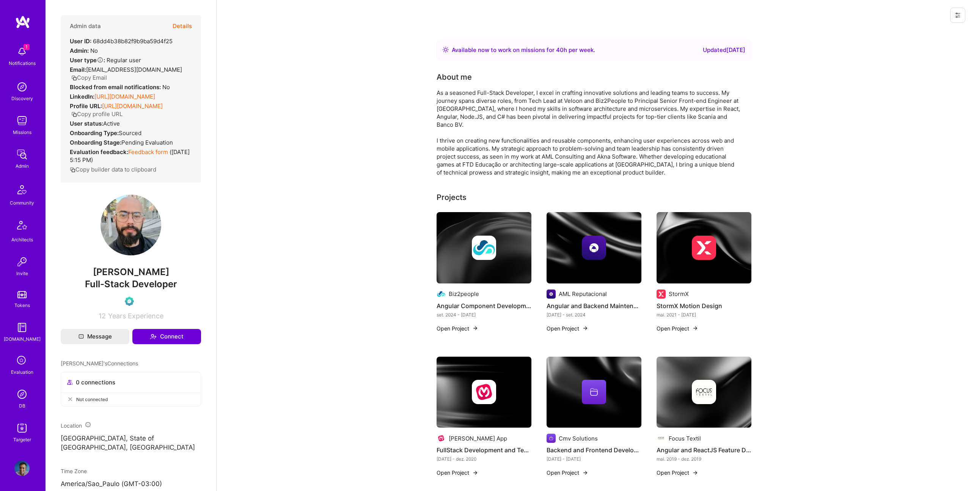
click at [190, 25] on button "Details" at bounding box center [182, 26] width 19 height 22
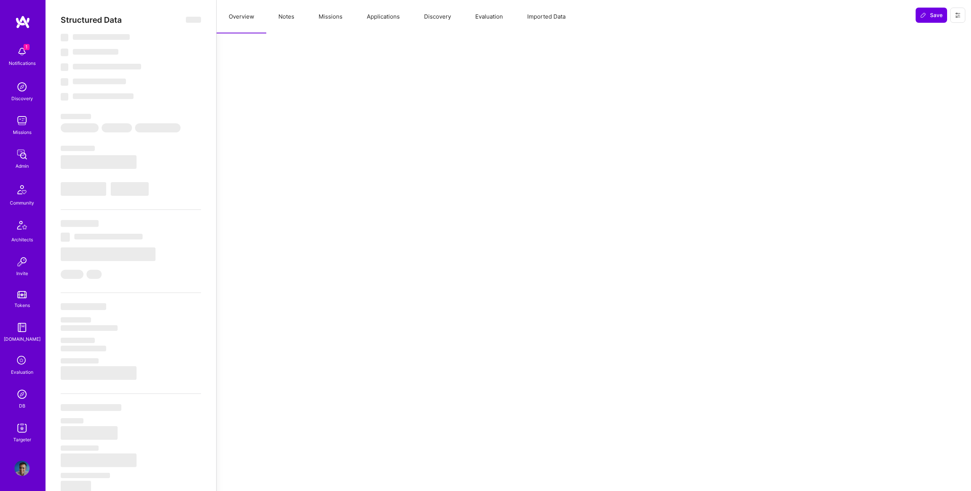
type textarea "x"
select select "Right Now"
select select "Verified"
select select "BR"
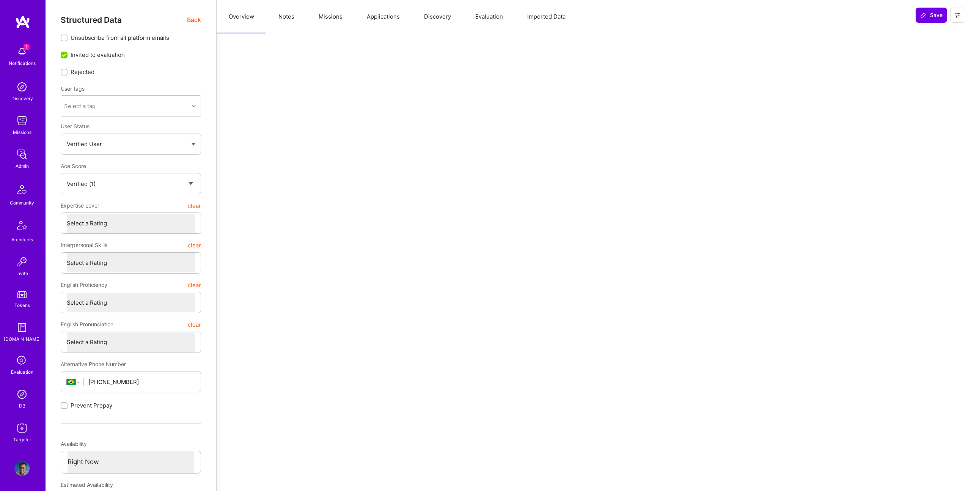
click at [490, 17] on button "Evaluation" at bounding box center [489, 16] width 52 height 33
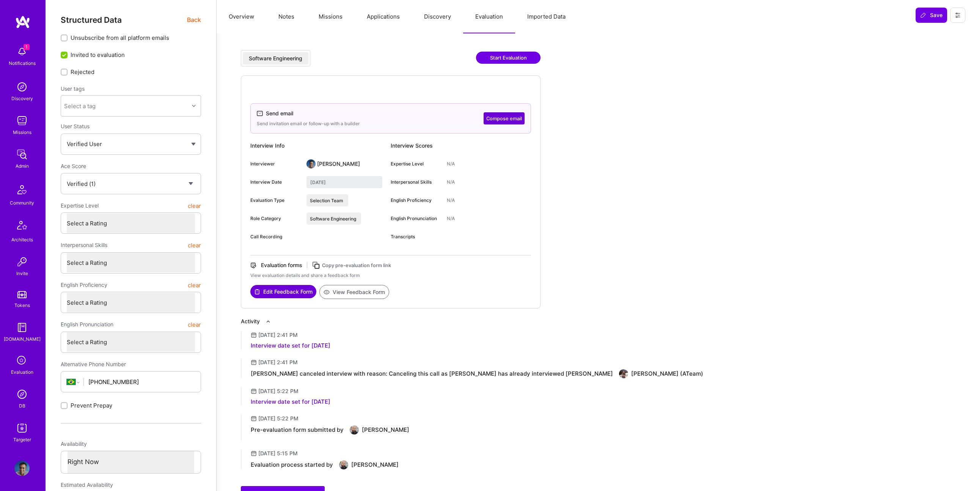
click at [275, 288] on button "Edit Feedback Form" at bounding box center [283, 291] width 66 height 13
click at [199, 18] on span "Back" at bounding box center [194, 19] width 14 height 9
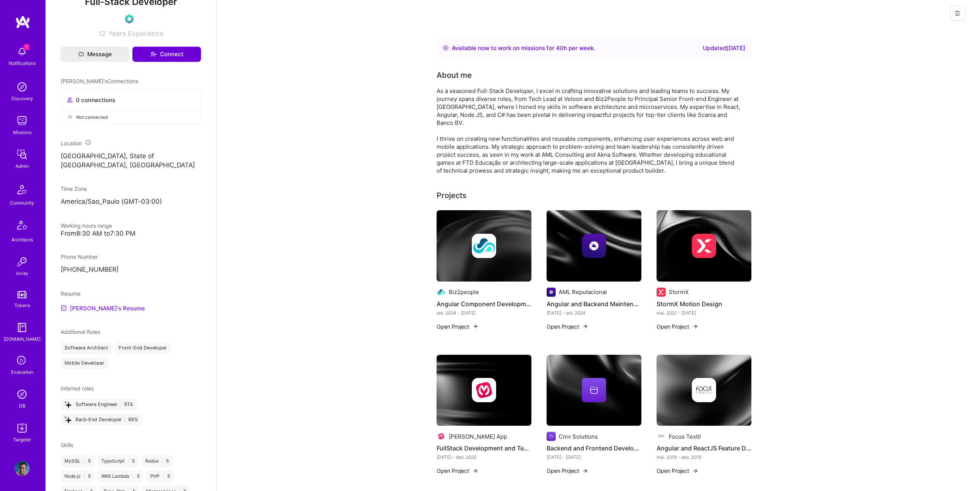
scroll to position [282, 0]
click at [98, 313] on link "Thiago's Resume" at bounding box center [103, 308] width 84 height 9
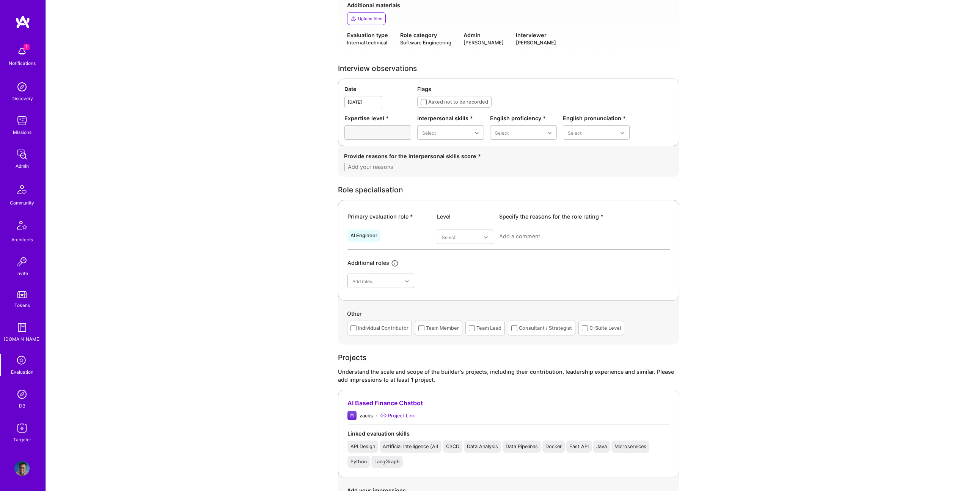
scroll to position [168, 0]
drag, startPoint x: 466, startPoint y: 237, endPoint x: 481, endPoint y: 263, distance: 29.4
click at [453, 283] on div "Adequate" at bounding box center [465, 283] width 56 height 14
click at [522, 243] on div at bounding box center [584, 239] width 171 height 20
click at [442, 192] on div "Good" at bounding box center [450, 192] width 67 height 14
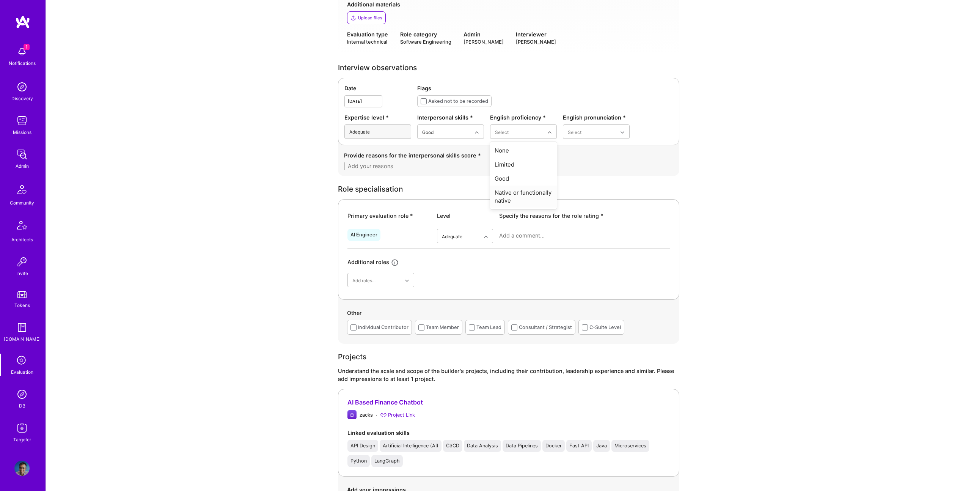
drag, startPoint x: 526, startPoint y: 196, endPoint x: 585, endPoint y: 148, distance: 75.7
click at [528, 196] on div "Native or functionally native" at bounding box center [523, 196] width 67 height 22
click at [593, 192] on div "Excellent" at bounding box center [596, 192] width 67 height 14
click at [433, 171] on div "Provide reasons for the interpersonal skills score *" at bounding box center [508, 160] width 341 height 31
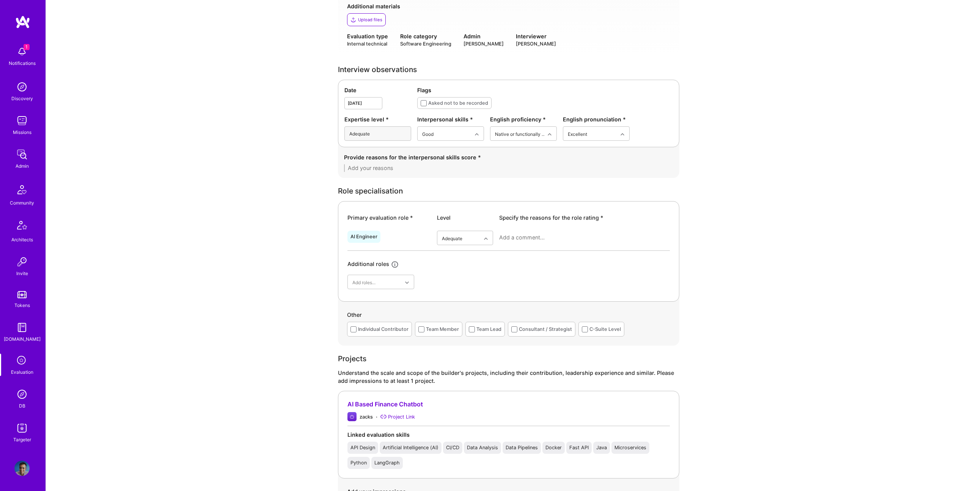
click at [426, 164] on div "Provide reasons for the interpersonal skills score *" at bounding box center [508, 162] width 329 height 19
paste textarea "Builder made a connection and answered questions in a professional manner. His …"
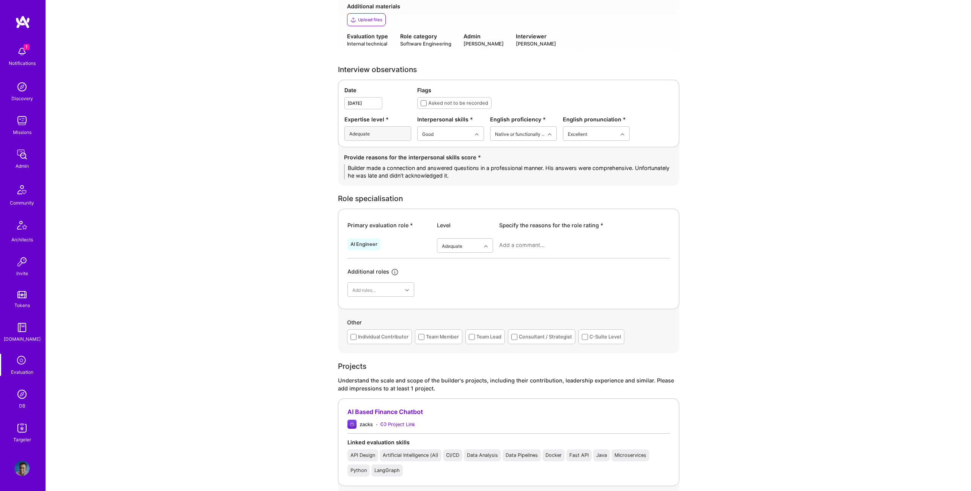
drag, startPoint x: 507, startPoint y: 176, endPoint x: 550, endPoint y: 165, distance: 45.1
click at [546, 167] on textarea "Builder made a connection and answered questions in a professional manner. His …" at bounding box center [508, 171] width 329 height 15
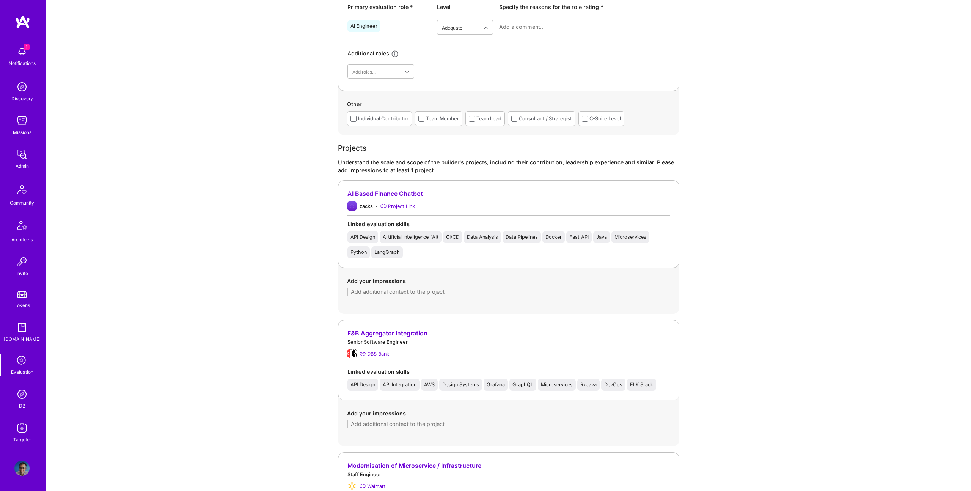
scroll to position [386, 0]
type textarea "Builder made a connection and answered questions in a professional manner and w…"
drag, startPoint x: 393, startPoint y: 301, endPoint x: 398, endPoint y: 289, distance: 13.5
click at [393, 301] on div "Add your impressions" at bounding box center [508, 284] width 341 height 37
click at [398, 289] on textarea at bounding box center [508, 290] width 323 height 8
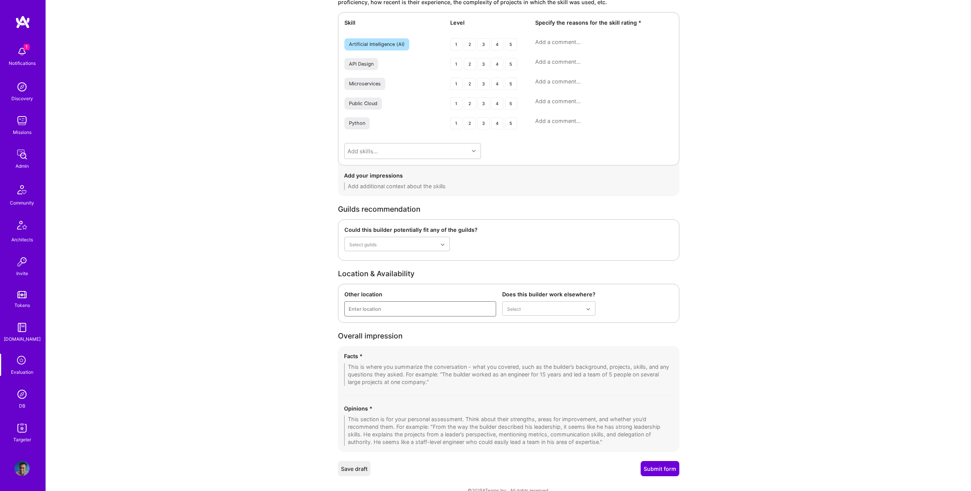
scroll to position [1086, 0]
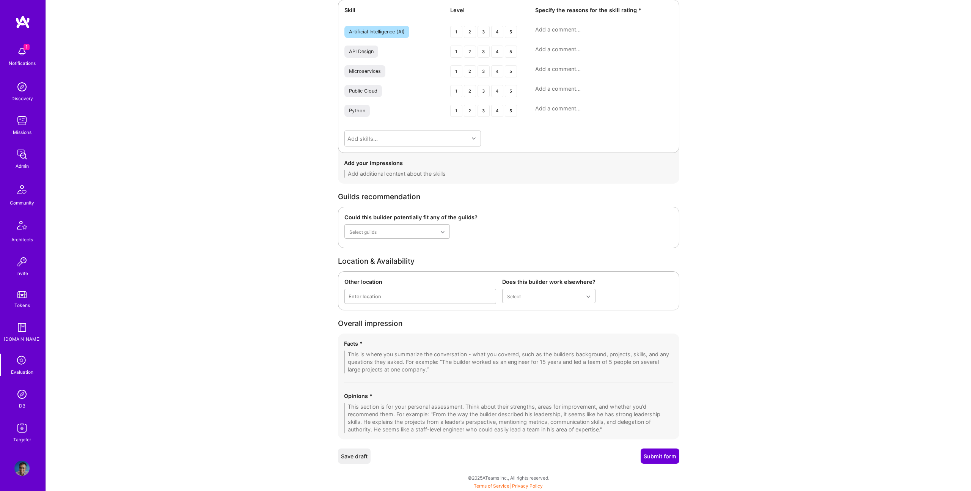
type textarea "Projects were not discussed in AI interview."
click at [437, 355] on textarea at bounding box center [508, 361] width 329 height 23
click at [498, 355] on textarea at bounding box center [508, 361] width 329 height 23
paste textarea "The candidate’s performance was acceptable but not particularly strong. He reli…"
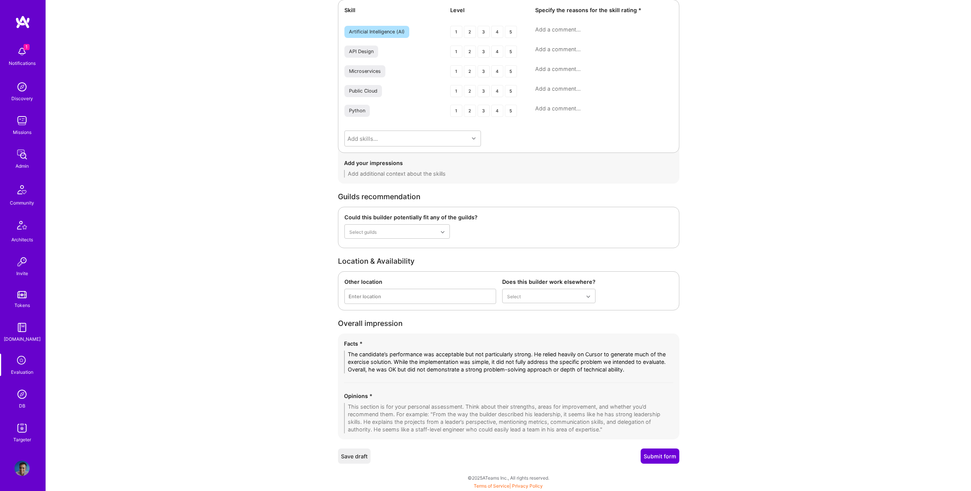
type textarea "The candidate’s performance was acceptable but not particularly strong. He reli…"
click at [505, 417] on textarea at bounding box center [508, 418] width 329 height 30
paste textarea "The candidate’s performance was acceptable but not particularly strong. He reli…"
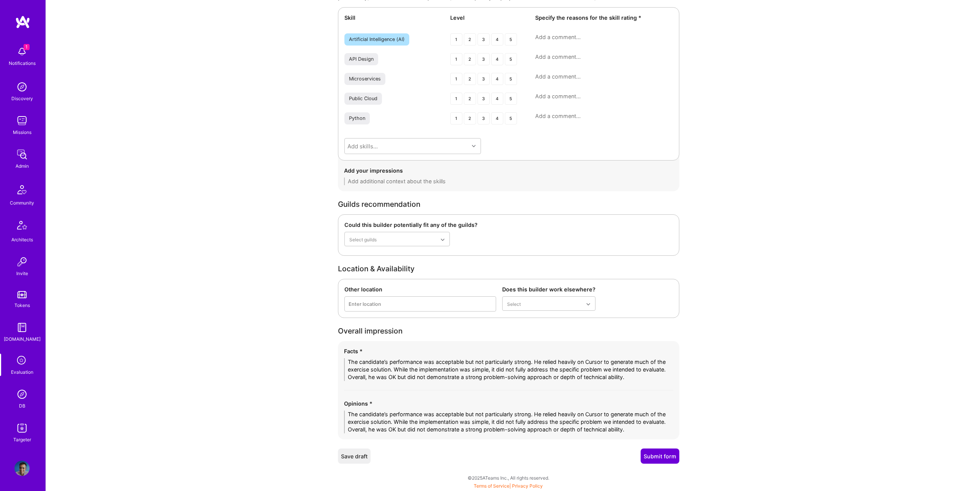
type textarea "The candidate’s performance was acceptable but not particularly strong. He reli…"
click at [663, 449] on button "Submit form" at bounding box center [660, 455] width 39 height 15
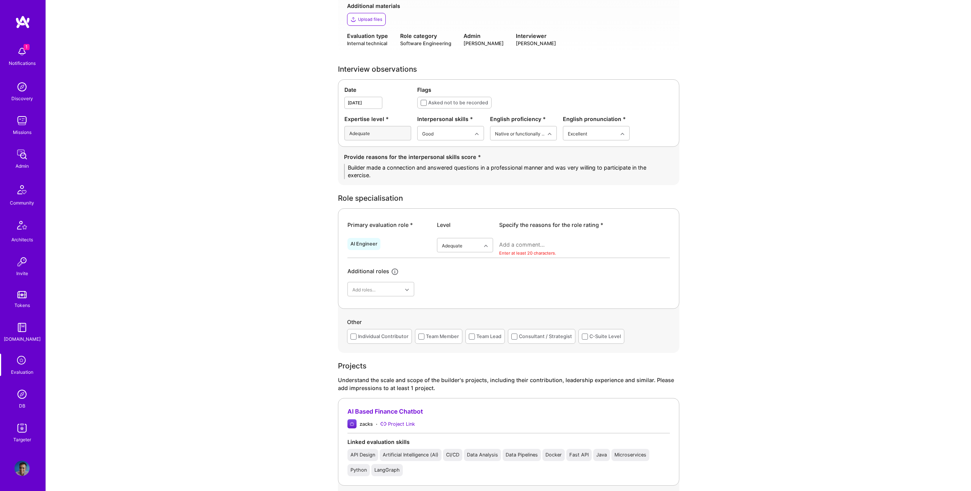
scroll to position [166, 0]
click at [538, 247] on textarea at bounding box center [584, 246] width 171 height 8
paste textarea "The candidate’s performance was acceptable but not particularly strong. He reli…"
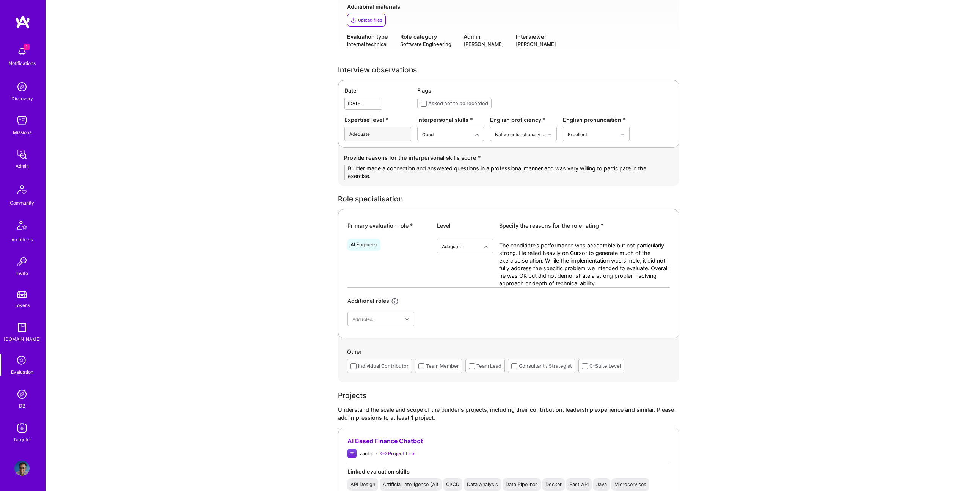
drag, startPoint x: 623, startPoint y: 279, endPoint x: 526, endPoint y: 253, distance: 100.7
click at [527, 252] on textarea "The candidate’s performance was acceptable but not particularly strong. He reli…" at bounding box center [584, 265] width 171 height 46
click at [518, 253] on textarea "The candidate’s performance was acceptable but not particularly strong. He reli…" at bounding box center [584, 265] width 171 height 46
drag, startPoint x: 518, startPoint y: 252, endPoint x: 634, endPoint y: 280, distance: 119.5
click at [643, 284] on textarea "The candidate’s performance was acceptable but not particularly strong. He reli…" at bounding box center [584, 265] width 171 height 46
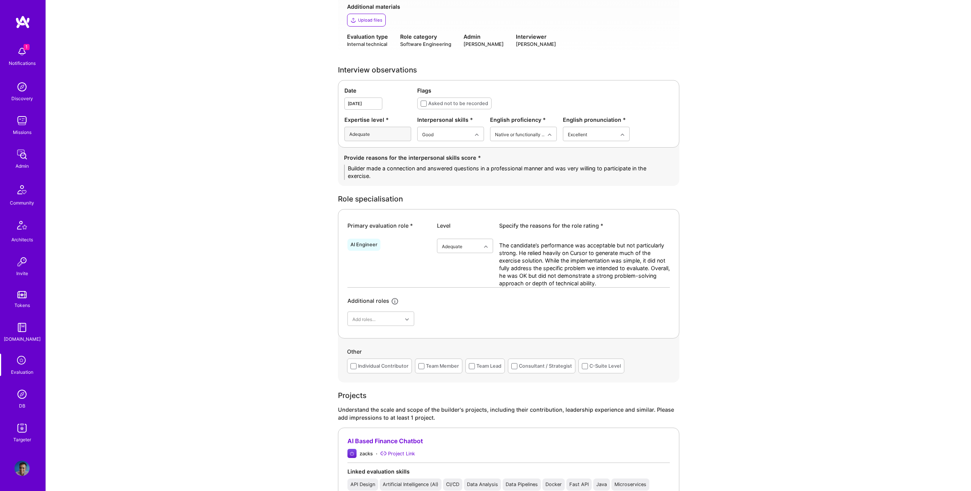
drag, startPoint x: 634, startPoint y: 280, endPoint x: 519, endPoint y: 253, distance: 117.8
click at [519, 253] on textarea "The candidate’s performance was acceptable but not particularly strong. He reli…" at bounding box center [584, 265] width 171 height 46
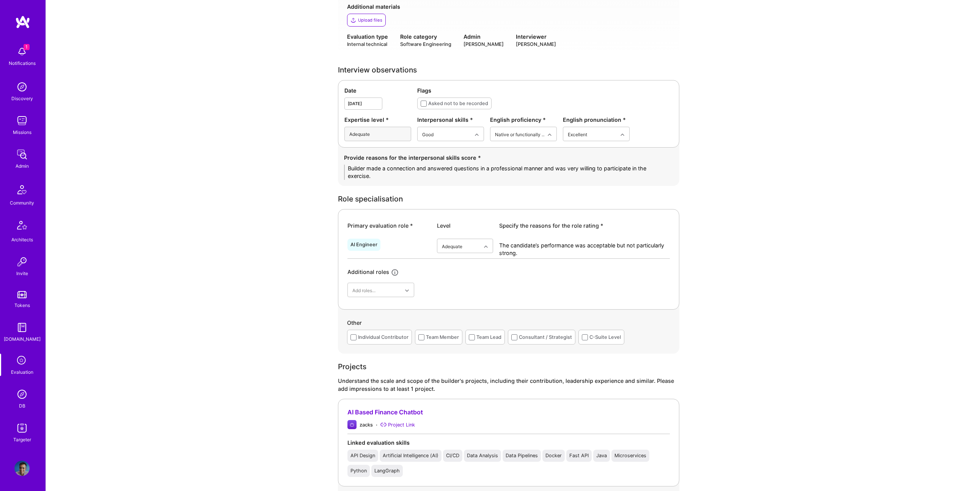
scroll to position [1078, 0]
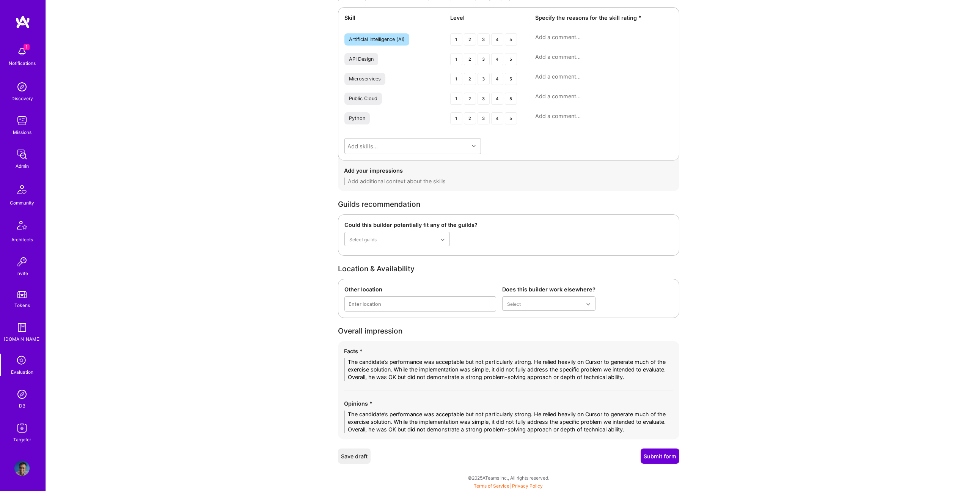
type textarea "The candidate’s performance was acceptable but not particularly strong."
click at [664, 456] on button "Submit form" at bounding box center [660, 455] width 39 height 15
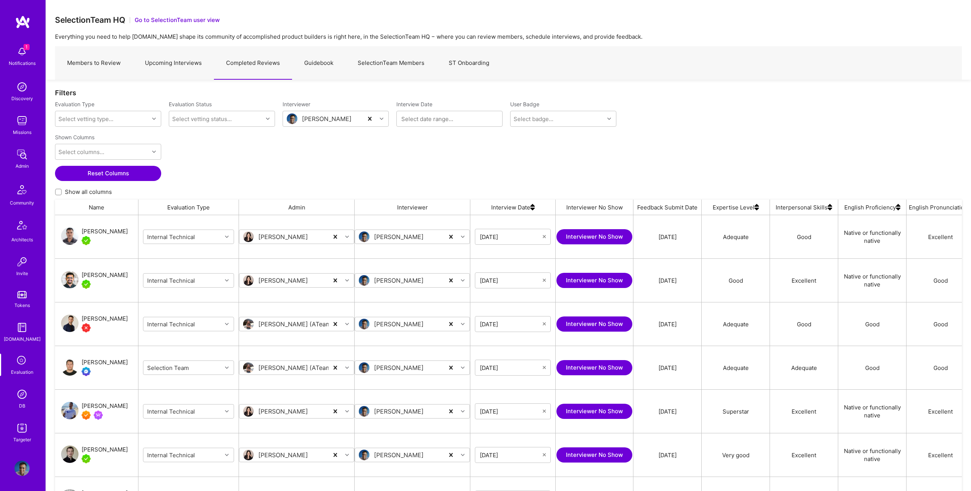
scroll to position [411, 907]
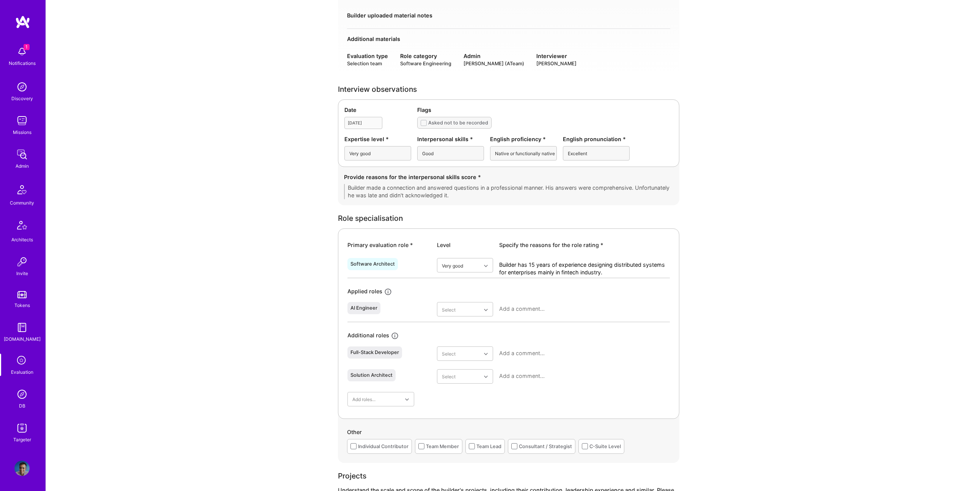
scroll to position [144, 0]
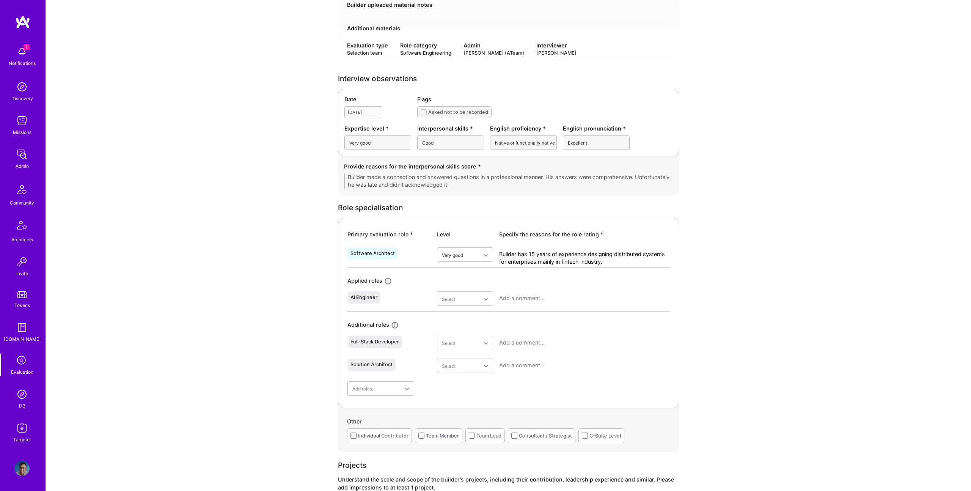
click at [537, 261] on textarea "Builder has 15 years of experience designing distributed systems for enterprise…" at bounding box center [584, 257] width 171 height 15
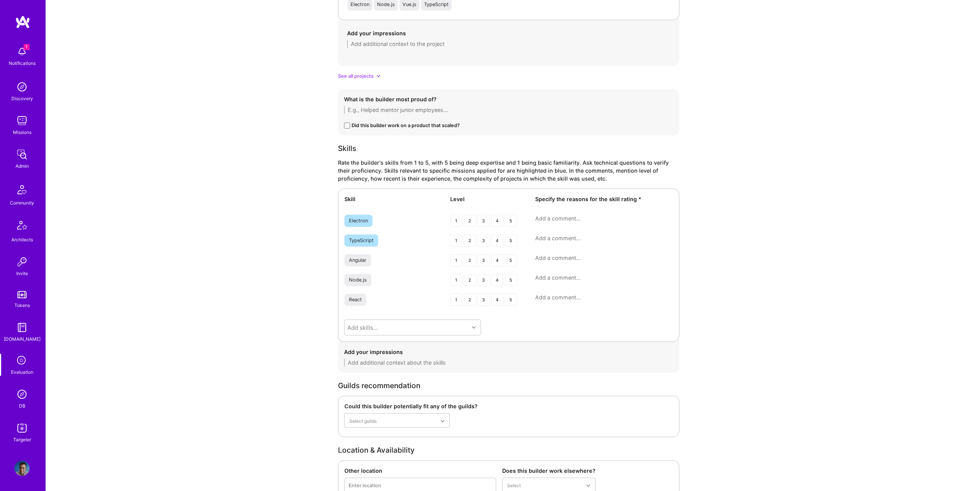
scroll to position [1076, 0]
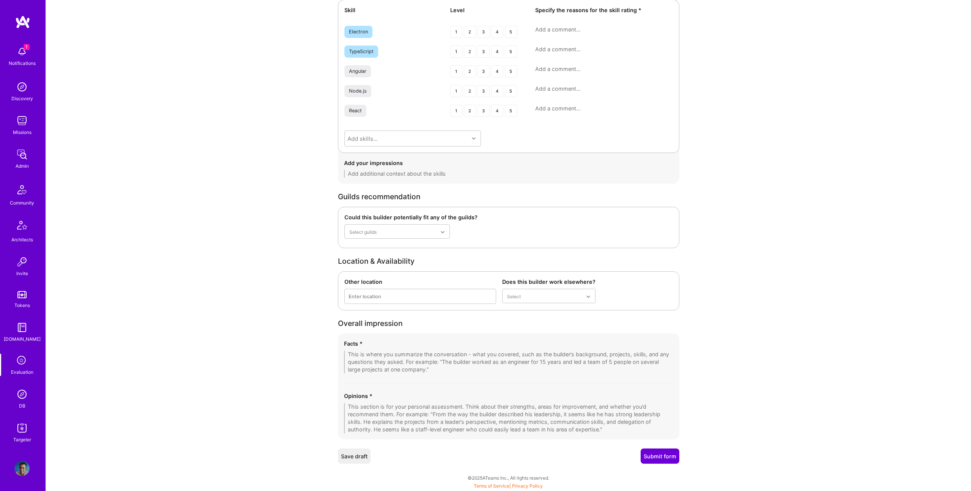
click at [412, 358] on textarea at bounding box center [508, 361] width 329 height 23
click at [467, 365] on textarea at bounding box center [508, 361] width 329 height 23
paste textarea "Thiago is a Senior Front-End Engineer from [GEOGRAPHIC_DATA] with over a decade…"
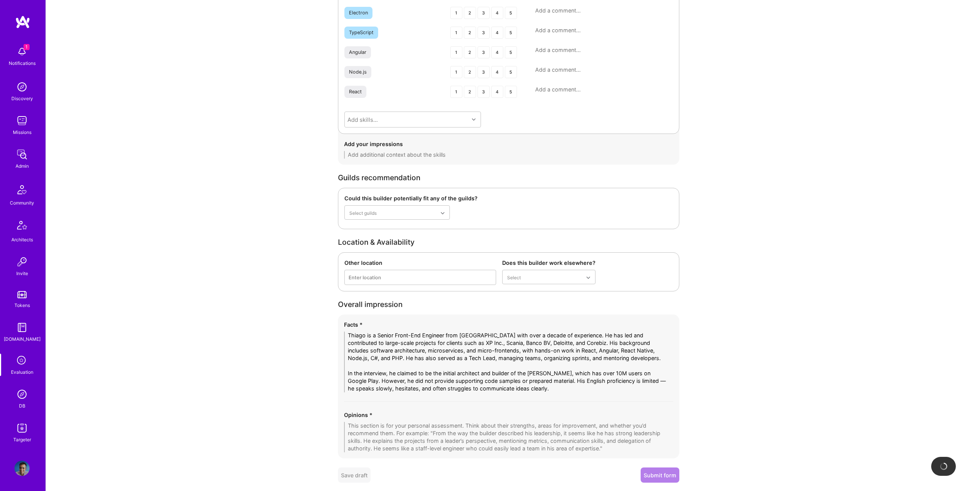
scroll to position [1114, 0]
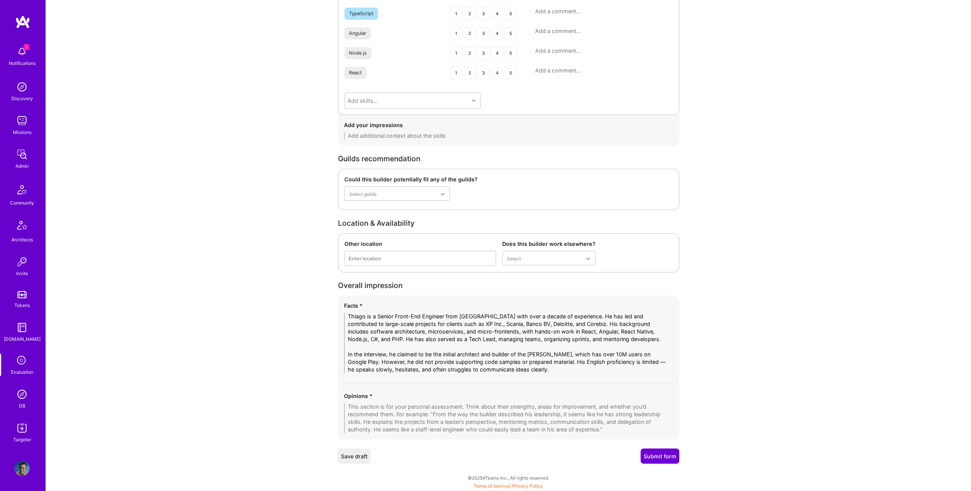
type textarea "Thiago is a Senior Front-End Engineer from [GEOGRAPHIC_DATA] with over a decade…"
click at [437, 410] on textarea at bounding box center [508, 418] width 329 height 30
paste textarea "[PERSON_NAME]’s CV reflects a strong technical track record with proven experie…"
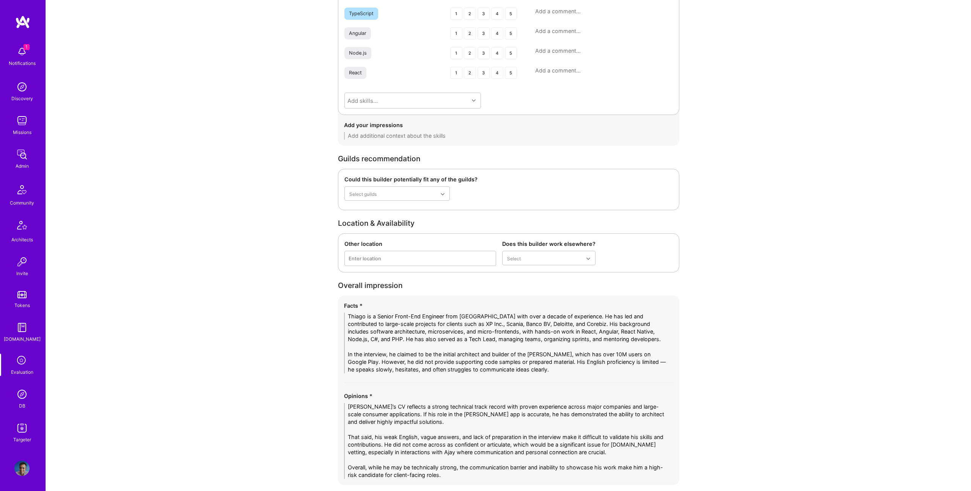
scroll to position [1160, 0]
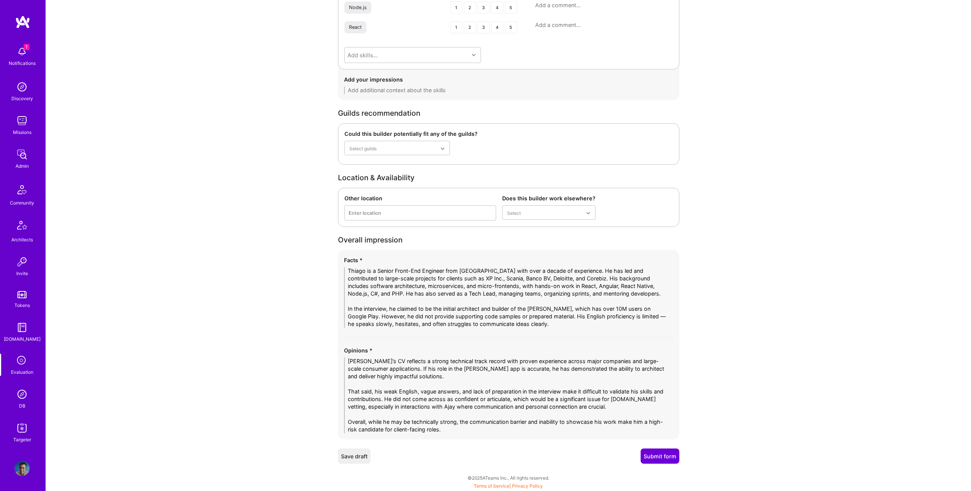
drag, startPoint x: 513, startPoint y: 399, endPoint x: 647, endPoint y: 406, distance: 134.1
click at [646, 407] on textarea "[PERSON_NAME]’s CV reflects a strong technical track record with proven experie…" at bounding box center [508, 395] width 329 height 76
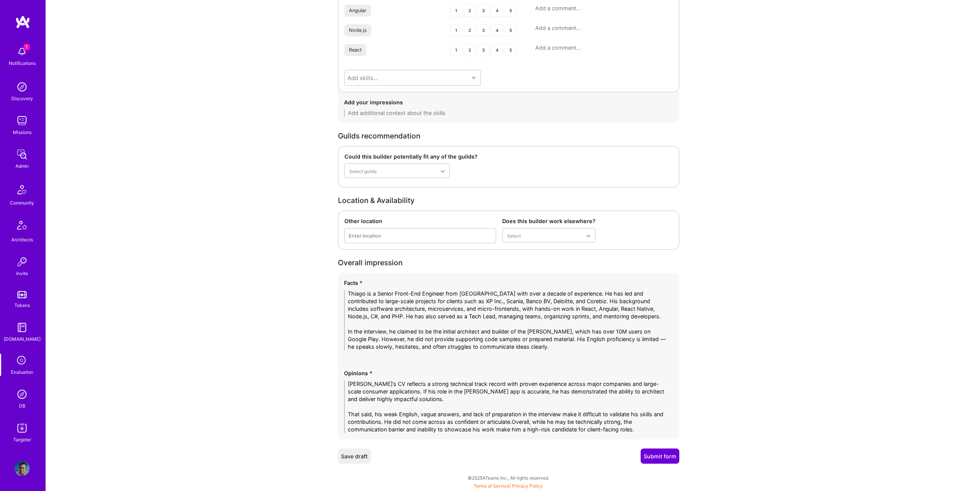
scroll to position [1137, 0]
drag, startPoint x: 629, startPoint y: 419, endPoint x: 624, endPoint y: 421, distance: 4.9
click at [628, 419] on textarea "[PERSON_NAME]’s CV reflects a strong technical track record with proven experie…" at bounding box center [508, 406] width 329 height 53
click at [624, 421] on textarea "[PERSON_NAME]’s CV reflects a strong technical track record with proven experie…" at bounding box center [508, 406] width 329 height 53
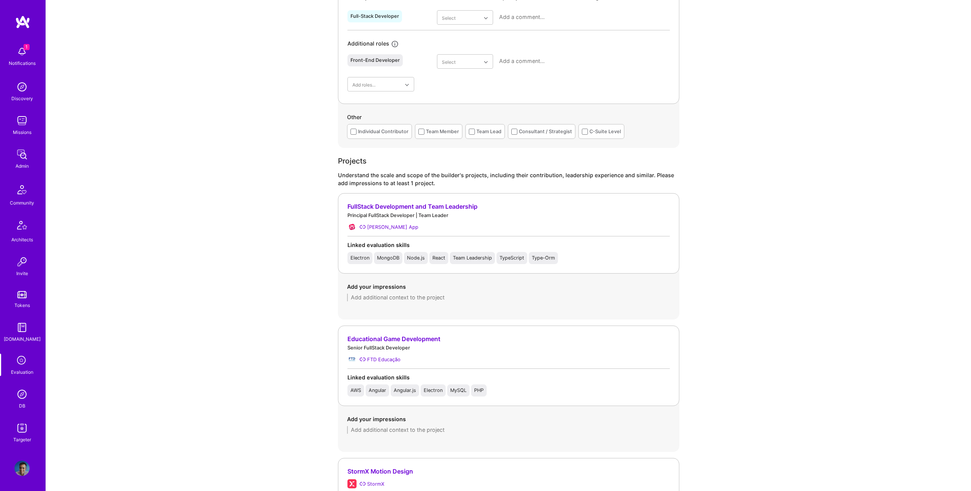
scroll to position [0, 0]
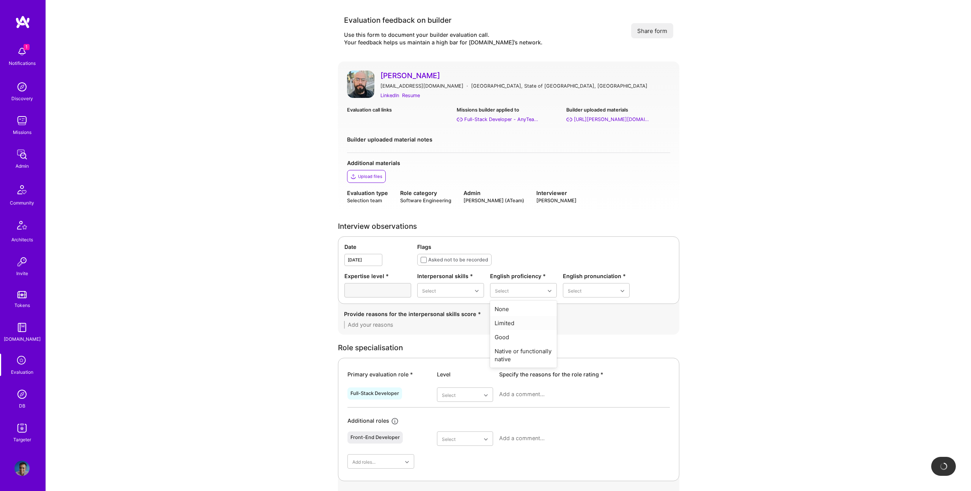
type textarea "[PERSON_NAME]’s CV reflects a strong technical track record with proven experie…"
click at [517, 321] on div "Limited" at bounding box center [523, 323] width 67 height 14
click at [585, 324] on div "Adequate" at bounding box center [596, 323] width 67 height 14
click at [431, 351] on div "Good" at bounding box center [450, 351] width 67 height 14
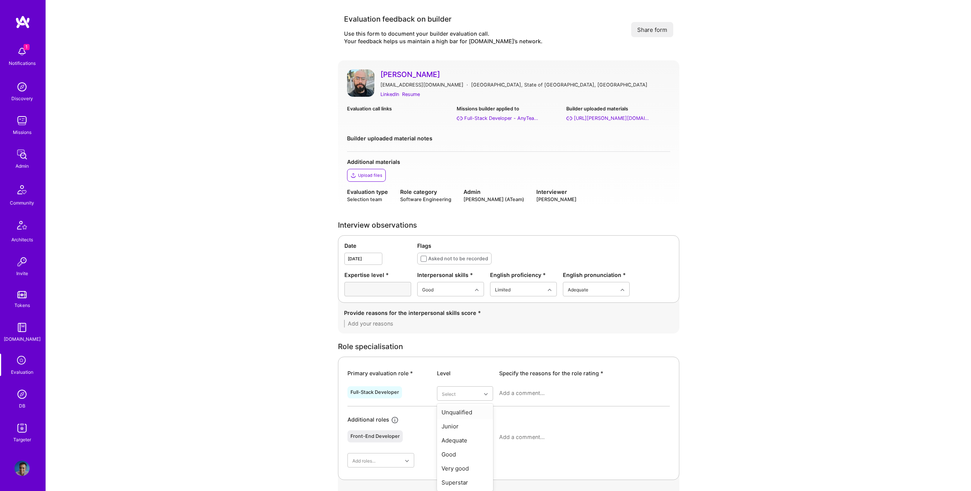
scroll to position [2, 0]
click at [459, 439] on div "Adequate" at bounding box center [465, 440] width 56 height 14
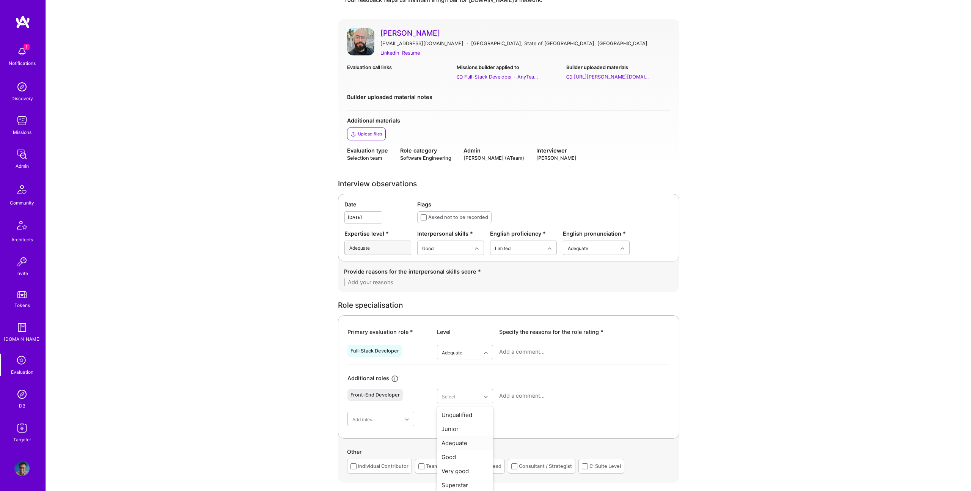
scroll to position [48, 0]
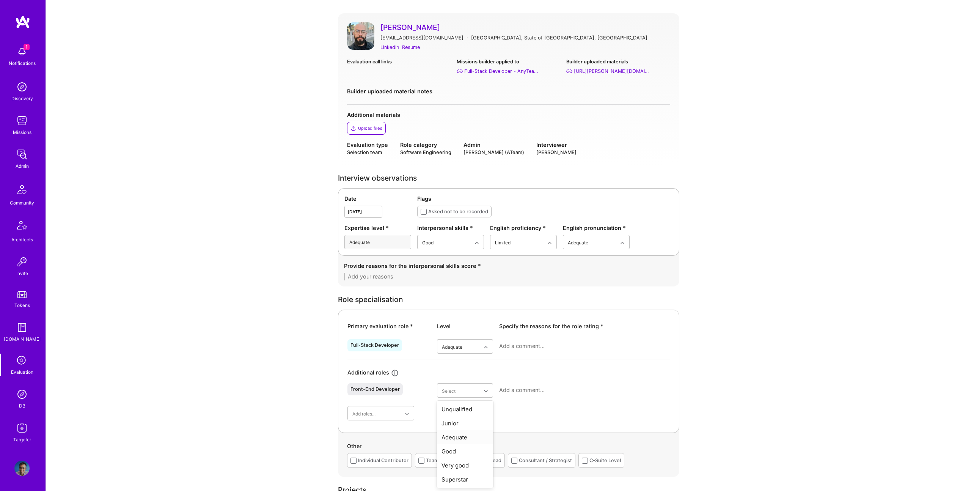
click at [462, 438] on div "Adequate" at bounding box center [465, 437] width 56 height 14
click at [388, 306] on div "Role specialisation Primary evaluation role * Level Specify the reasons for the…" at bounding box center [508, 384] width 341 height 181
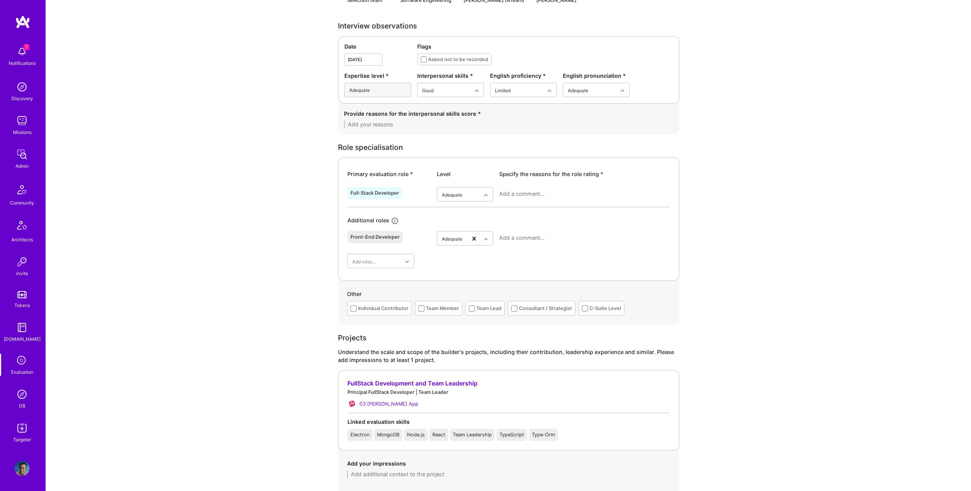
scroll to position [202, 0]
drag, startPoint x: 371, startPoint y: 303, endPoint x: 416, endPoint y: 306, distance: 45.6
click at [371, 303] on div "Individual Contributor" at bounding box center [383, 306] width 50 height 8
click at [471, 309] on span at bounding box center [472, 306] width 6 height 6
click at [0, 0] on input "checkbox" at bounding box center [0, 0] width 0 height 0
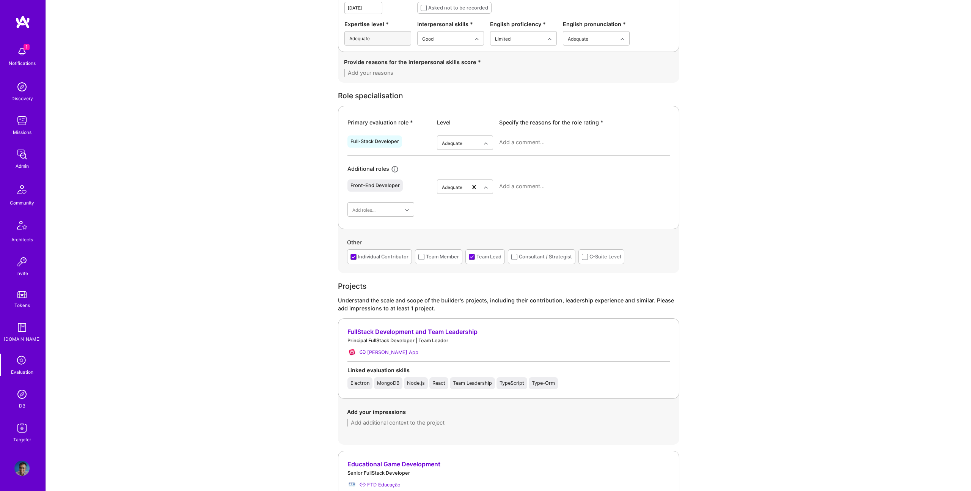
scroll to position [240, 0]
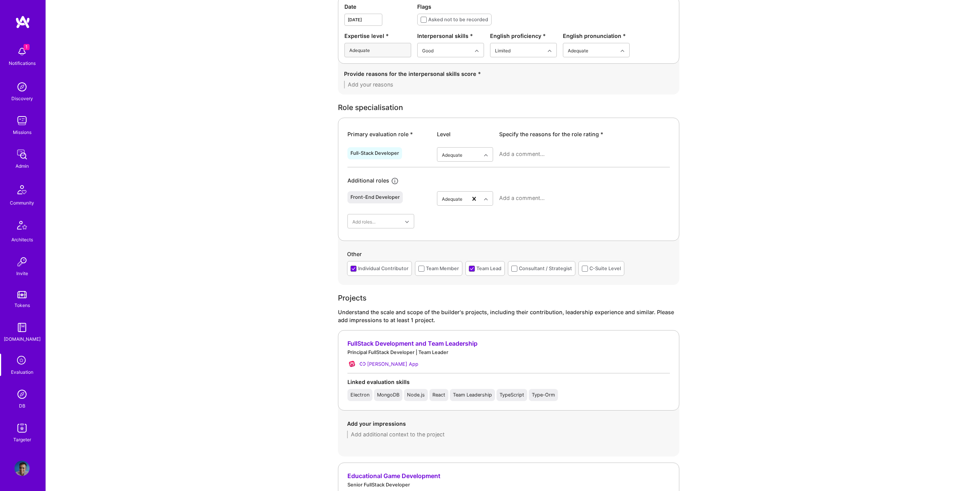
click at [555, 153] on textarea at bounding box center [584, 154] width 171 height 8
paste textarea "Broad experience across front-end and back-end (React, Angular, Node.js, PHP, C…"
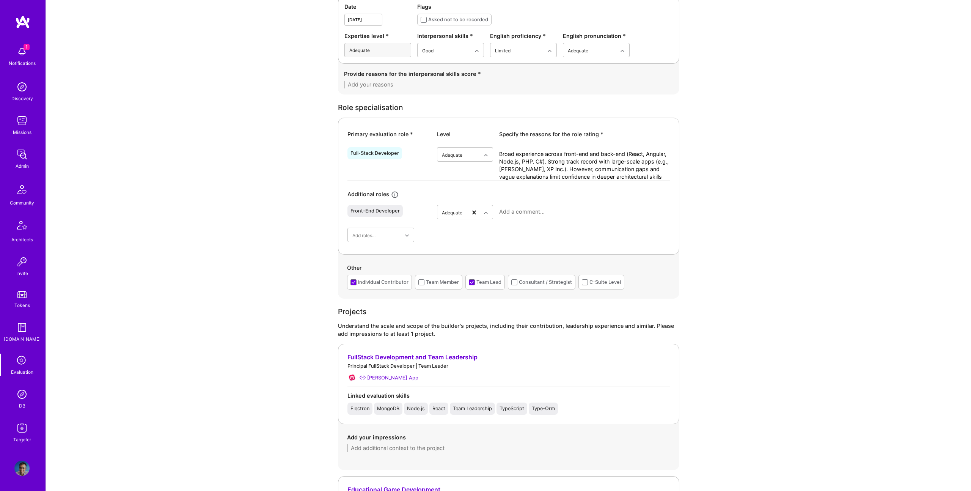
scroll to position [0, 0]
type textarea "Broad experience across front-end and back-end (React, Angular, Node.js, PHP, C…"
click at [523, 217] on div at bounding box center [584, 215] width 171 height 20
click at [525, 213] on textarea at bounding box center [584, 212] width 171 height 8
paste textarea "Extensive experience in React, Angular, React Native. Led front-end projects fo…"
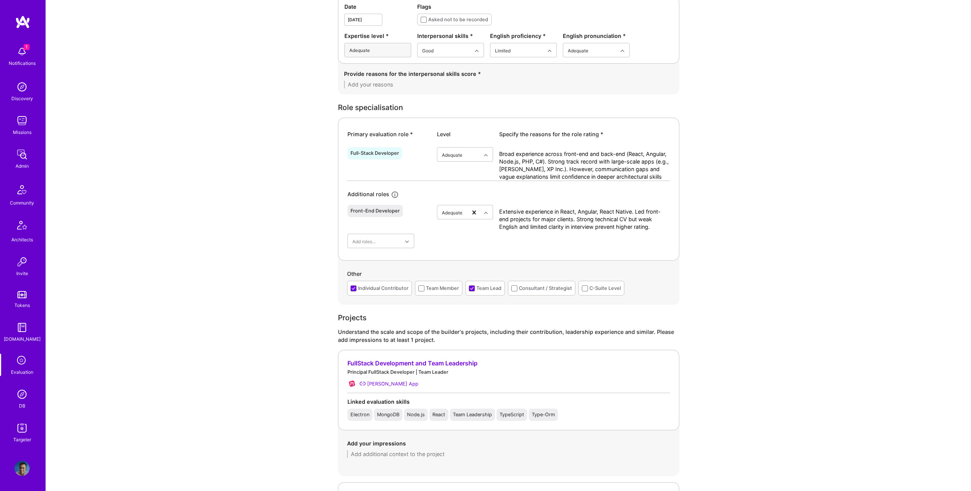
drag, startPoint x: 650, startPoint y: 226, endPoint x: 661, endPoint y: 220, distance: 12.9
click at [661, 220] on textarea "Extensive experience in React, Angular, React Native. Led front-end projects fo…" at bounding box center [584, 219] width 171 height 23
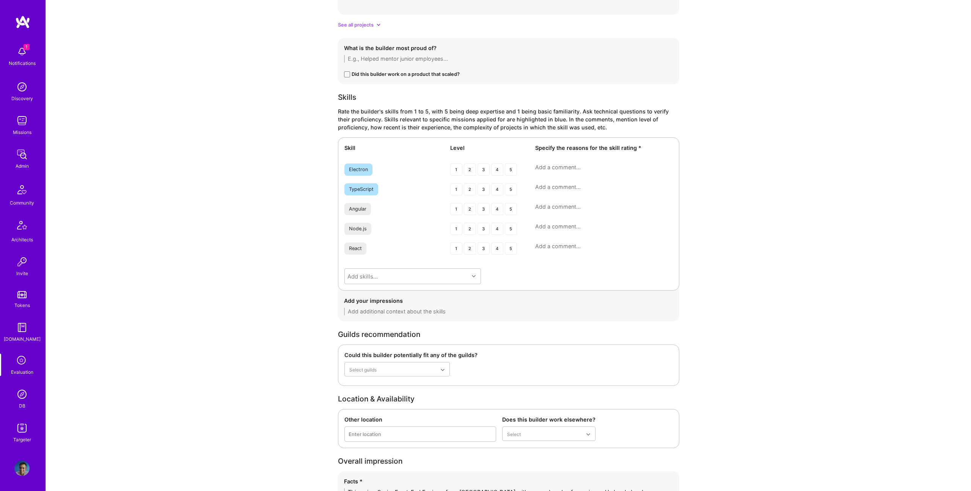
scroll to position [1164, 0]
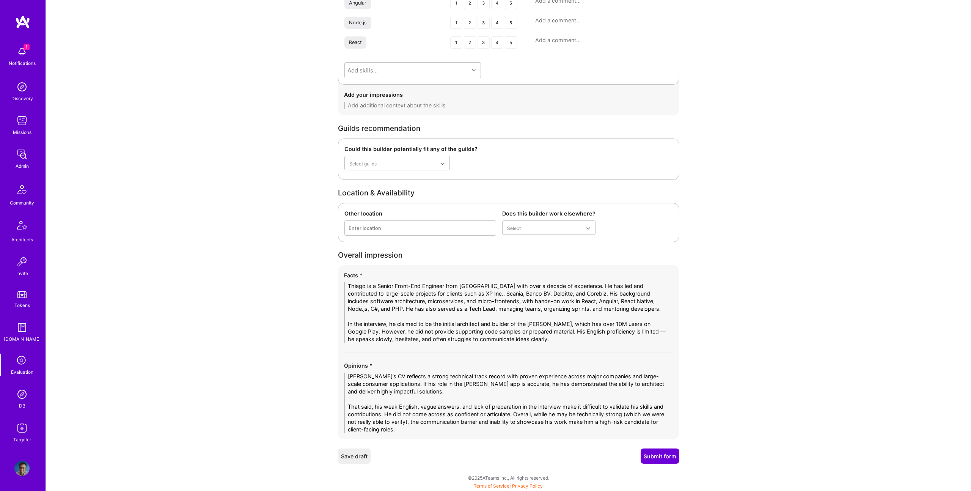
type textarea "Extensive experience in React, Angular, React Native. Led front-end projects fo…"
click at [663, 455] on button "Submit form" at bounding box center [660, 455] width 39 height 15
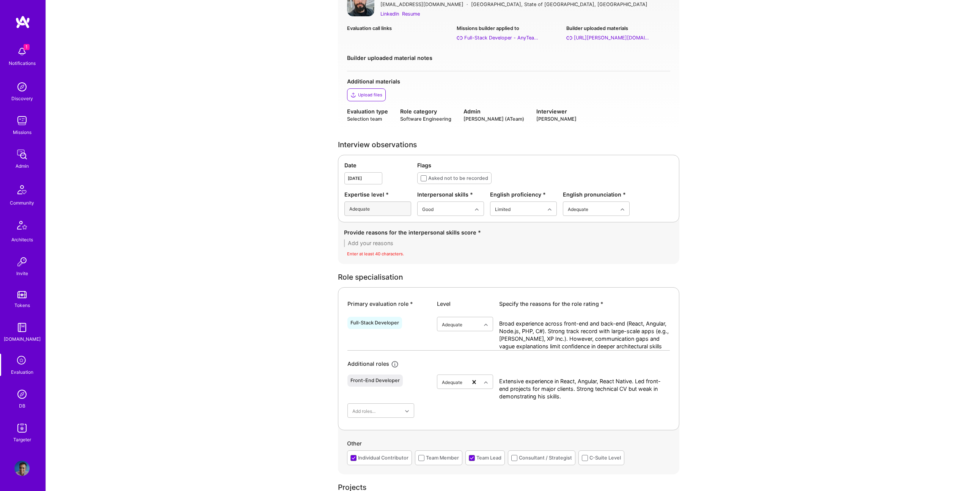
scroll to position [79, 0]
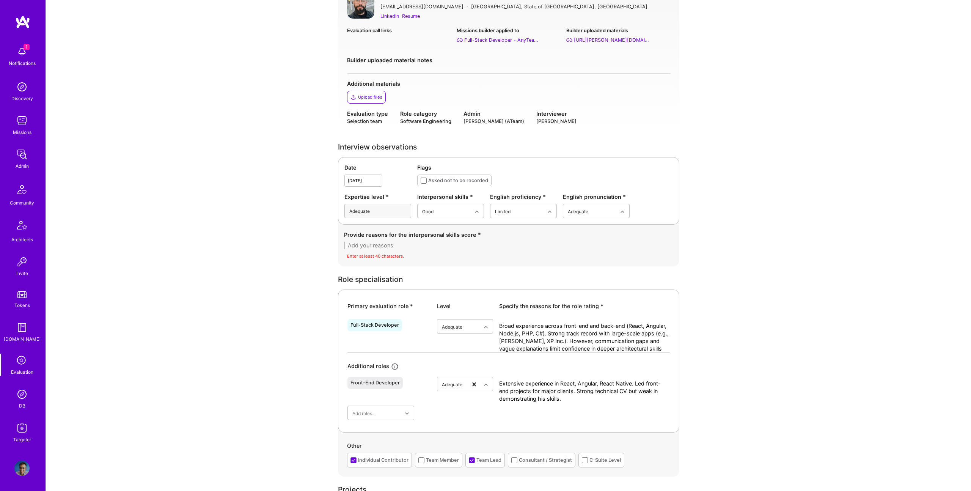
click at [402, 249] on textarea at bounding box center [508, 246] width 329 height 8
click at [435, 248] on textarea at bounding box center [508, 246] width 329 height 8
paste textarea "He communicates slowly and hesitantly in English, coming across as vague and no…"
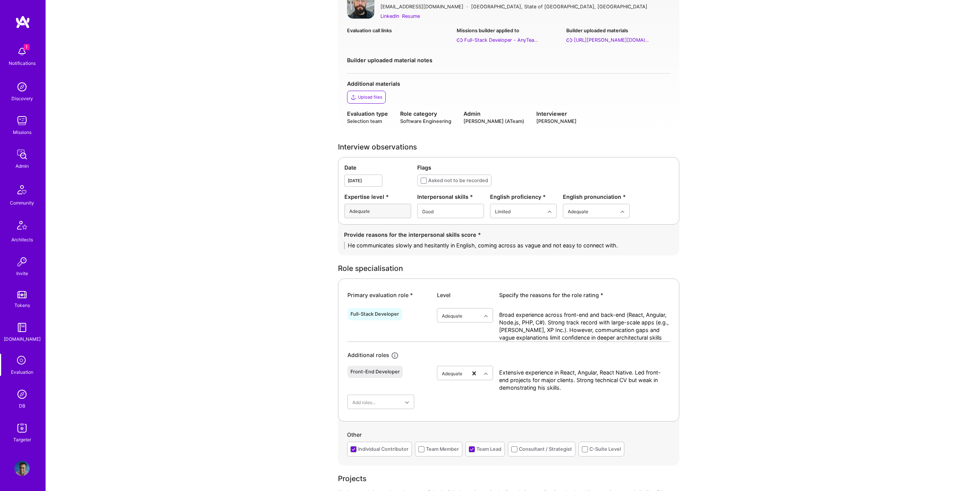
type textarea "He communicates slowly and hesitantly in English, coming across as vague and no…"
click at [438, 259] on div "Adequate" at bounding box center [450, 258] width 67 height 14
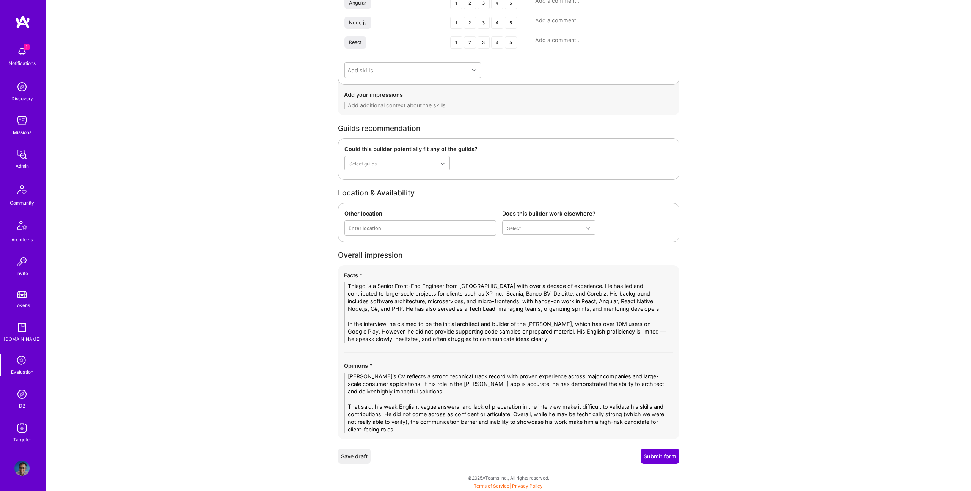
click at [658, 451] on button "Submit form" at bounding box center [660, 455] width 39 height 15
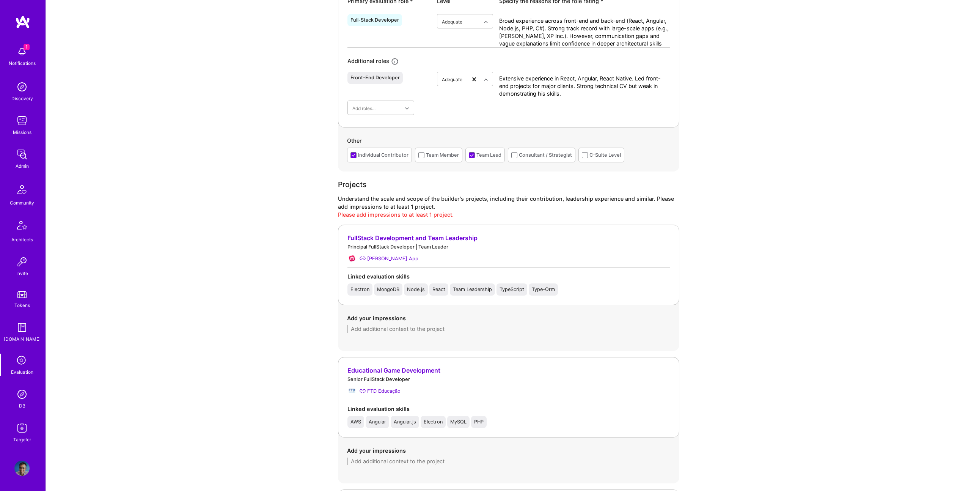
scroll to position [343, 0]
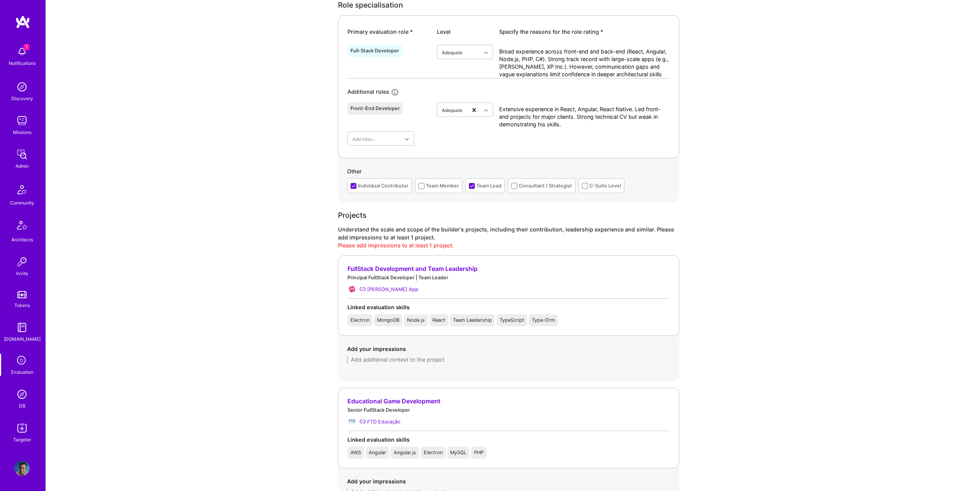
click at [418, 364] on div "Add your impressions" at bounding box center [508, 354] width 341 height 37
click at [420, 360] on textarea at bounding box center [508, 360] width 323 height 8
click at [466, 359] on textarea at bounding box center [508, 360] width 323 height 8
paste textarea "Worked as Principal [PERSON_NAME] and Team Leader. Maintained backend systems u…"
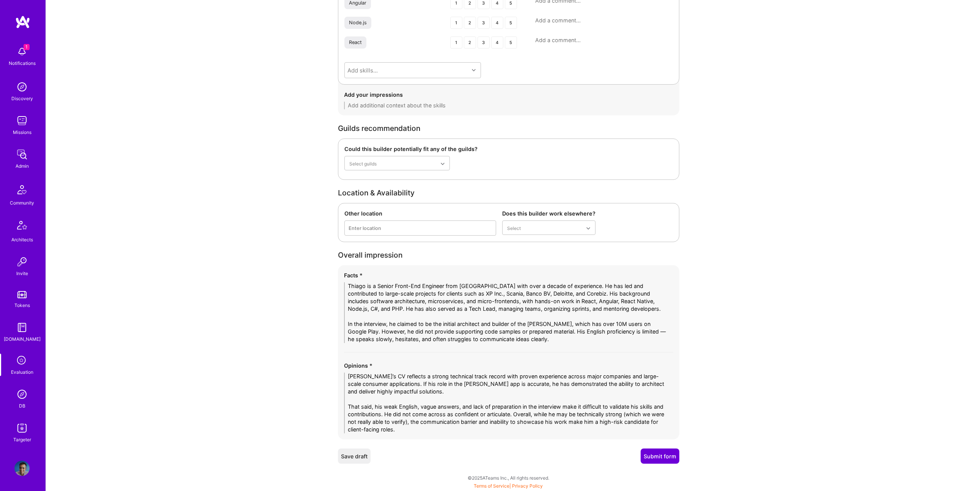
type textarea "Worked as Principal [PERSON_NAME] and Team Leader. Maintained backend systems u…"
drag, startPoint x: 665, startPoint y: 457, endPoint x: 647, endPoint y: 403, distance: 56.6
click at [665, 456] on button "Submit form" at bounding box center [660, 455] width 39 height 15
